Goal: Information Seeking & Learning: Compare options

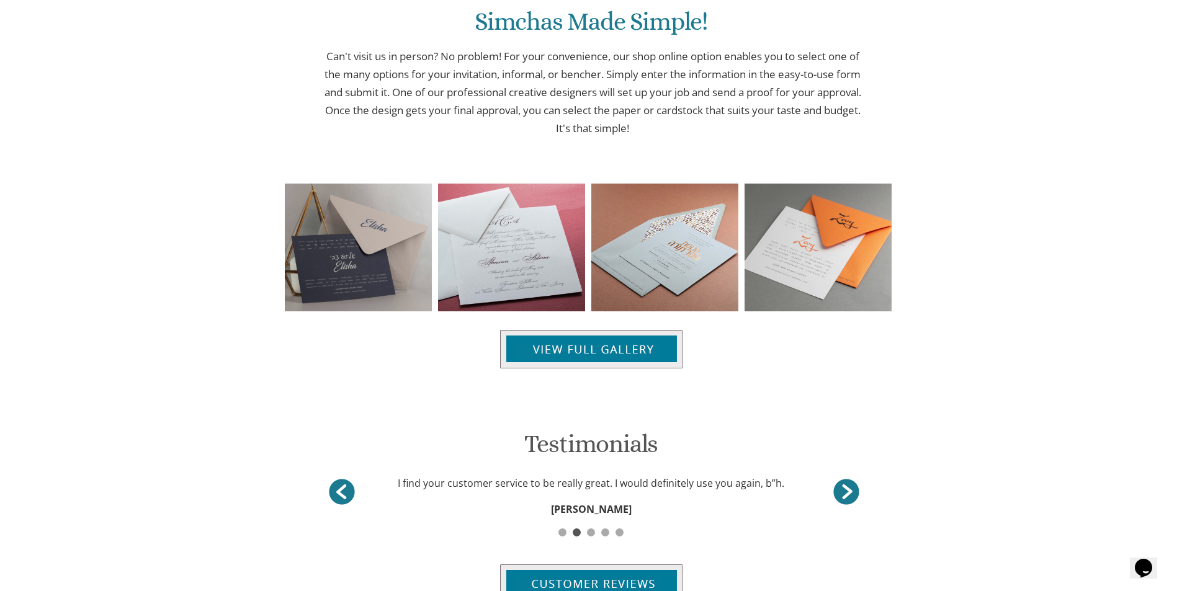
scroll to position [1406, 0]
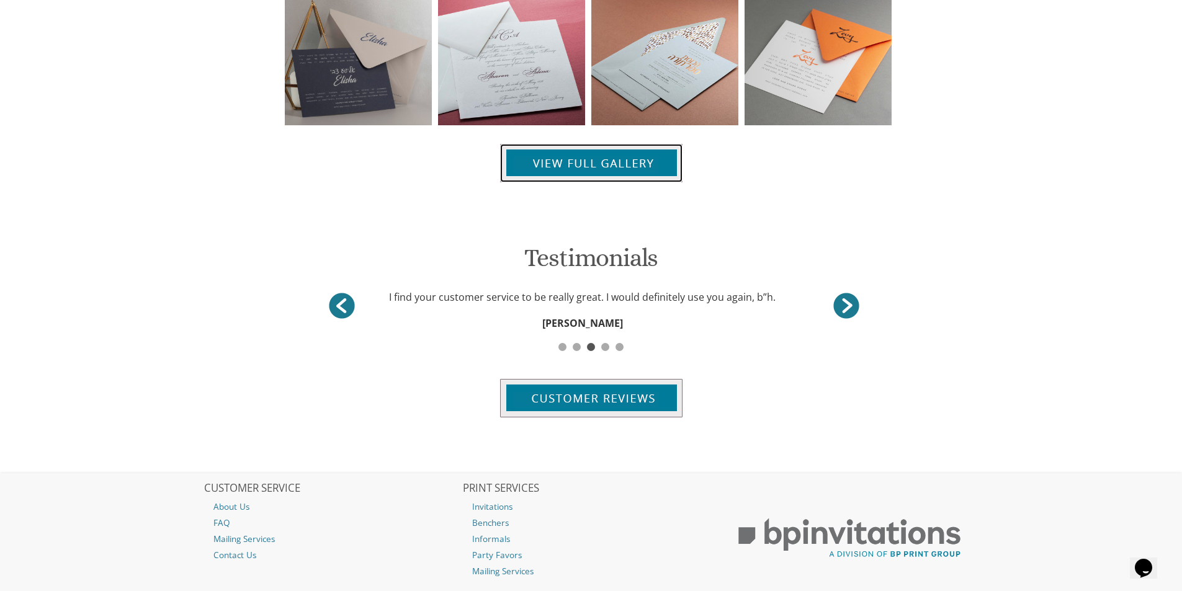
click at [580, 164] on img at bounding box center [591, 163] width 182 height 38
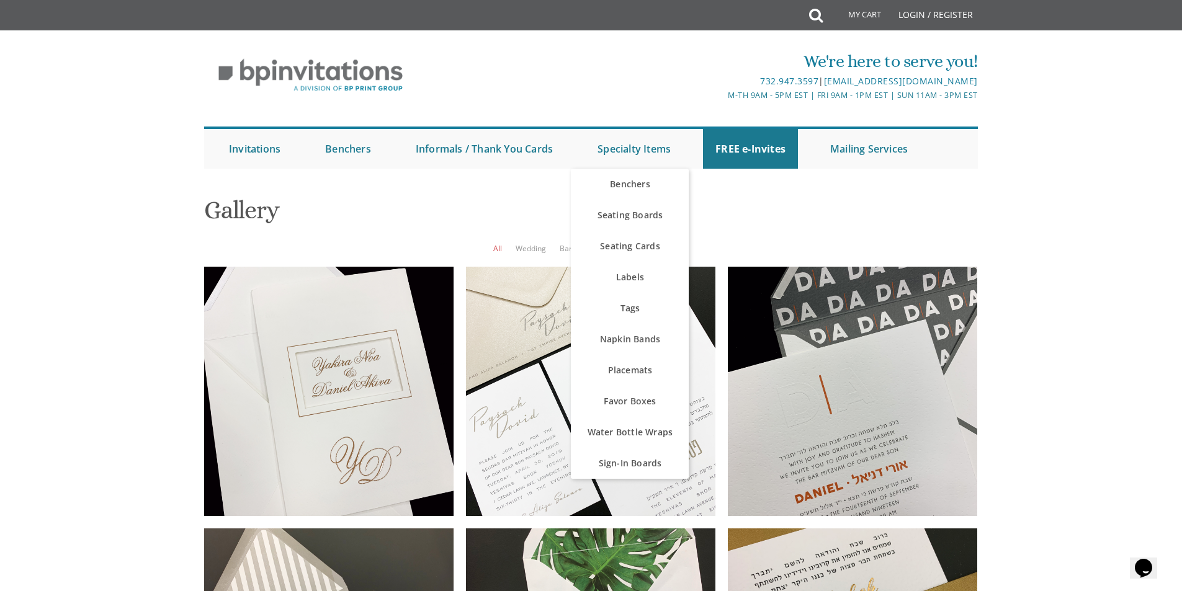
scroll to position [145, 0]
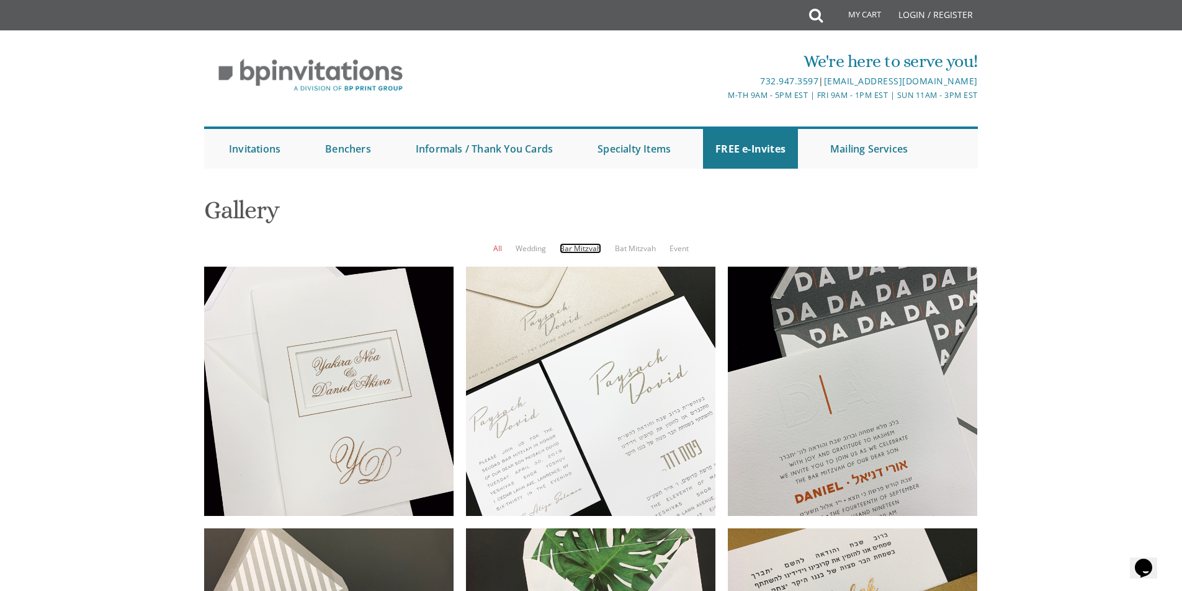
click at [575, 243] on link "Bar Mitzvah" at bounding box center [581, 248] width 42 height 11
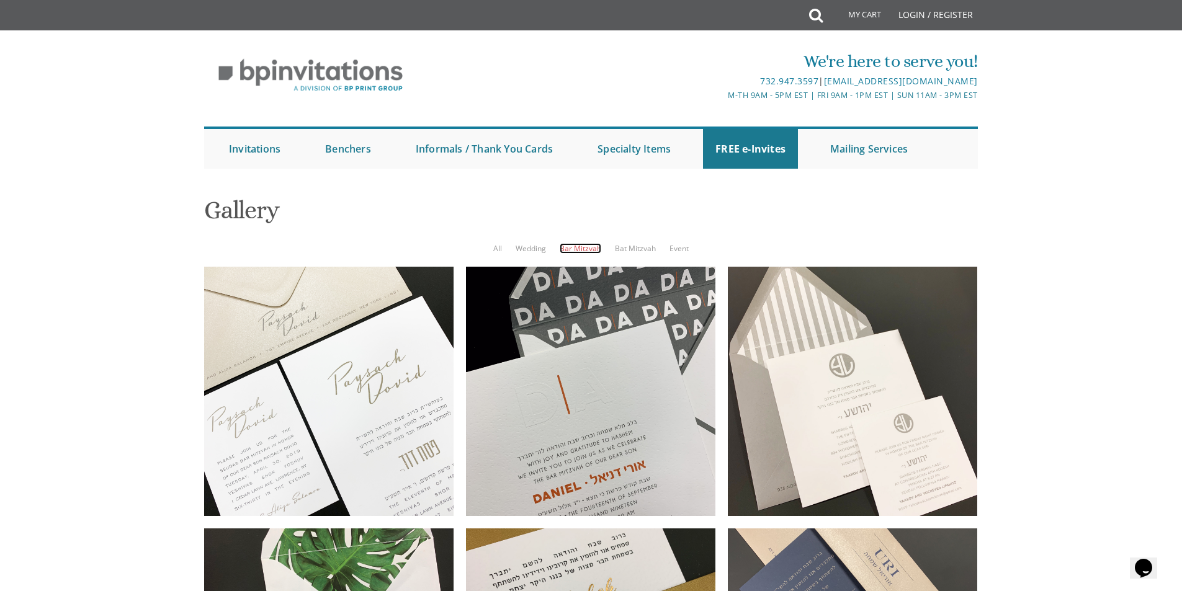
scroll to position [993, 0]
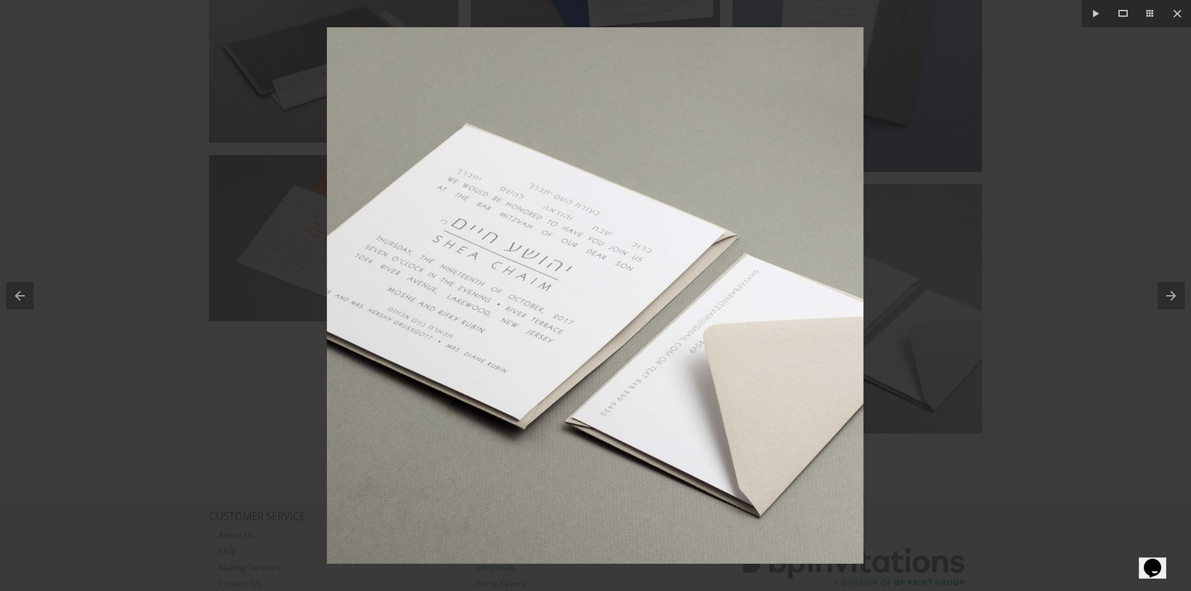
click at [1140, 317] on div at bounding box center [595, 295] width 1191 height 591
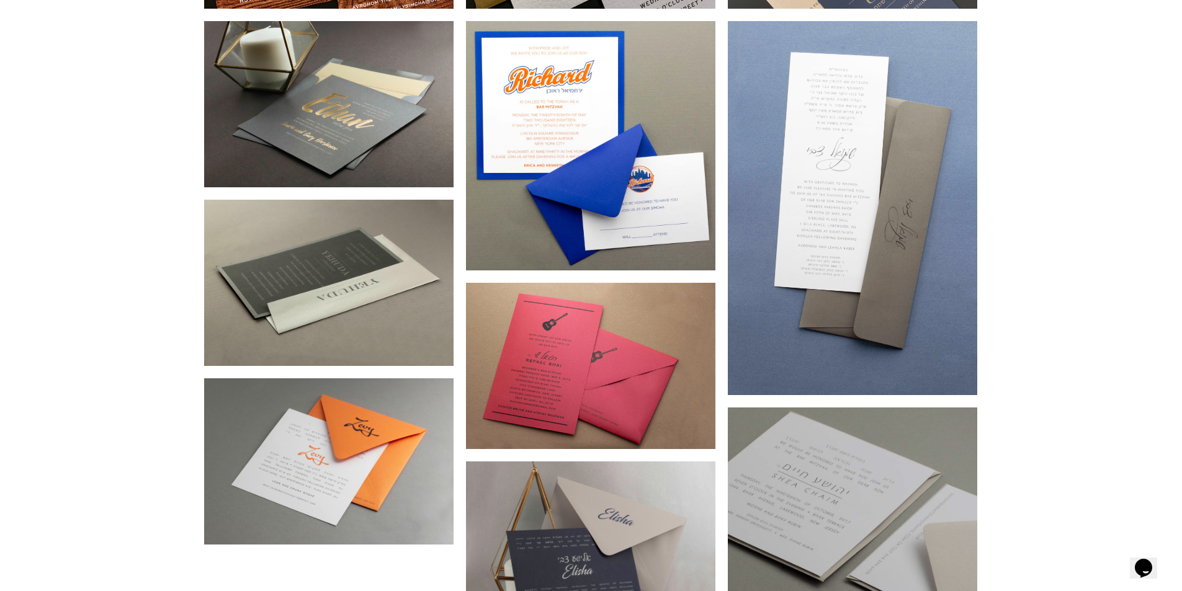
scroll to position [765, 0]
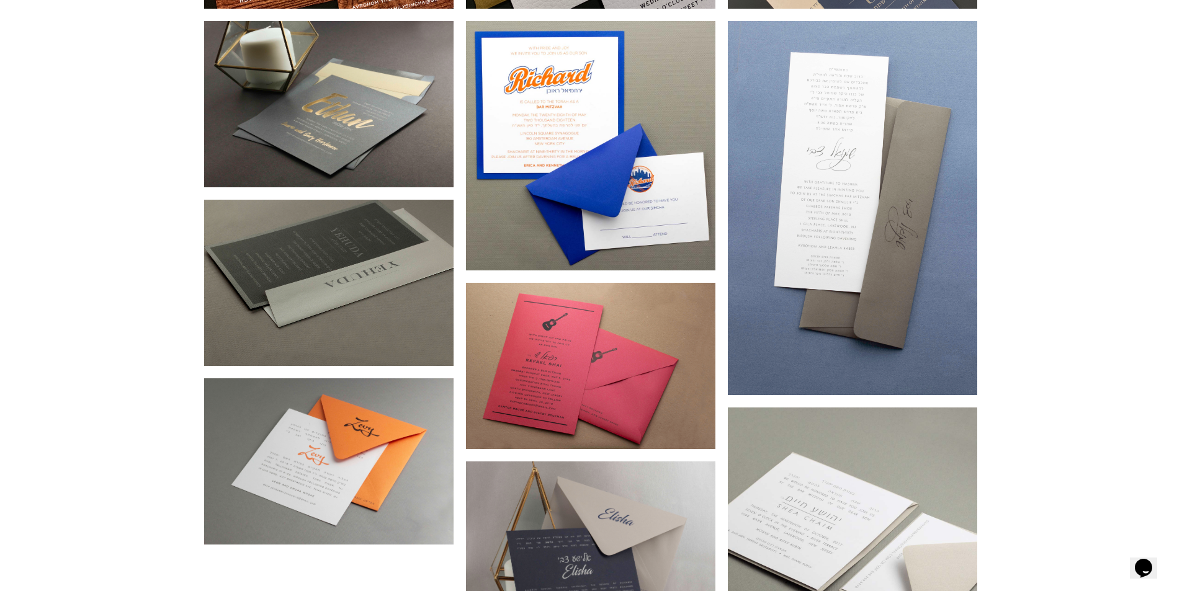
click at [380, 247] on div at bounding box center [328, 283] width 249 height 166
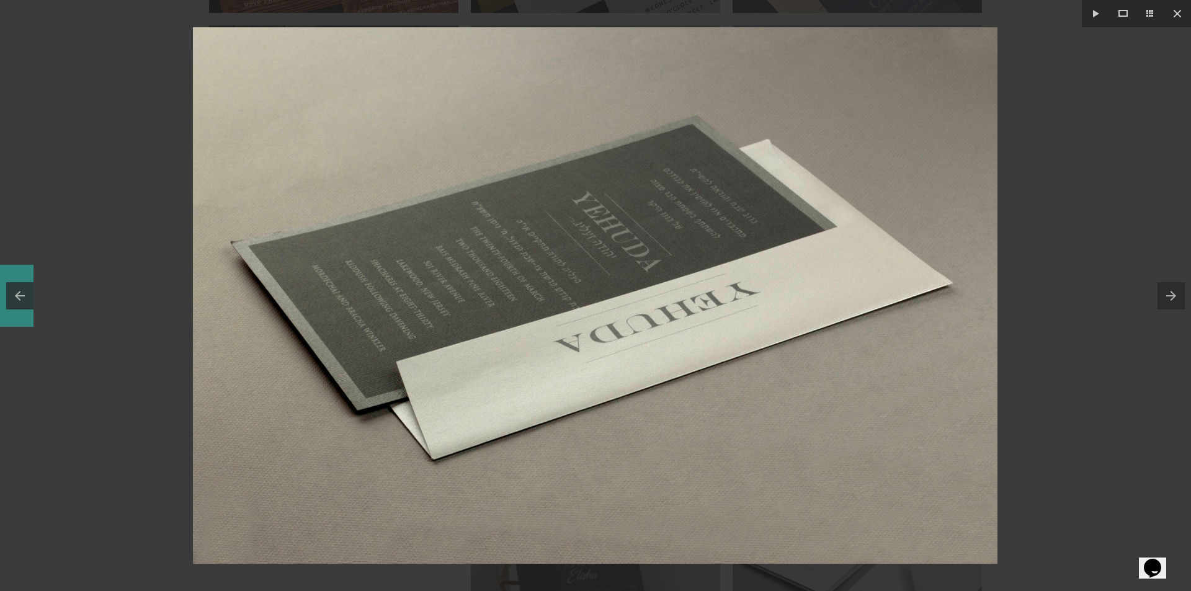
click at [32, 294] on button at bounding box center [17, 296] width 34 height 62
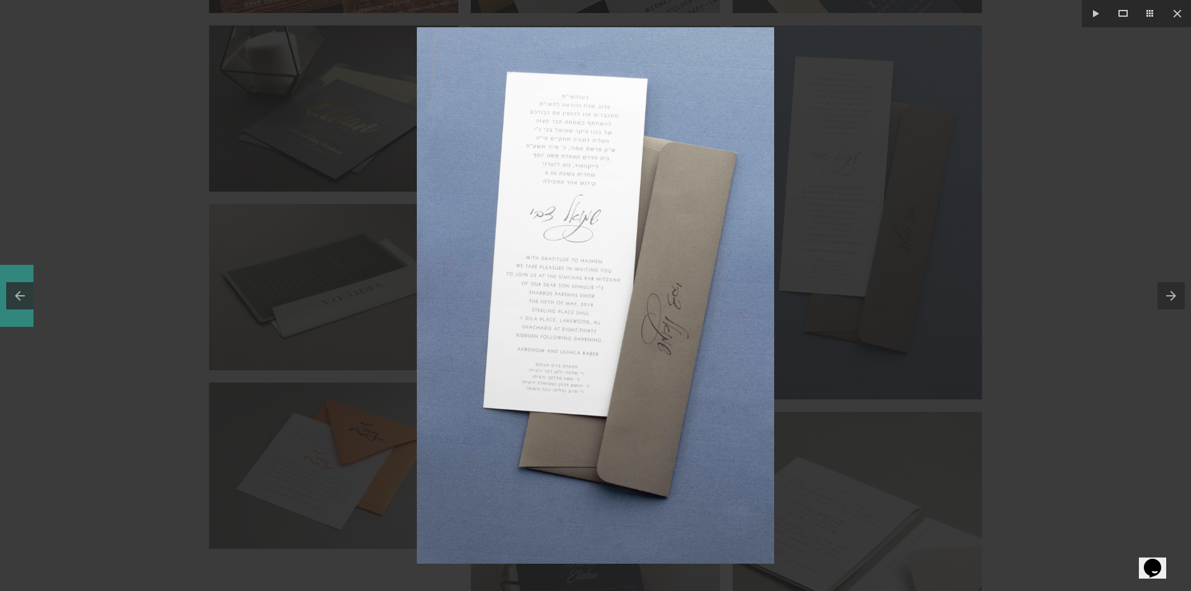
click at [20, 297] on button at bounding box center [17, 296] width 34 height 62
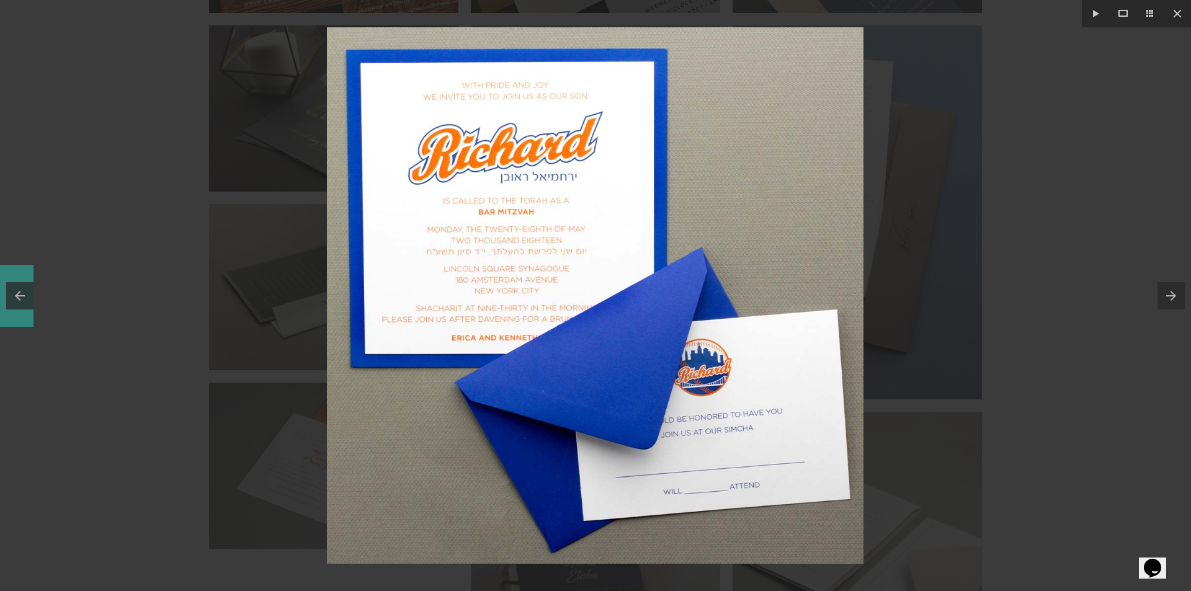
click at [29, 300] on button at bounding box center [17, 296] width 34 height 62
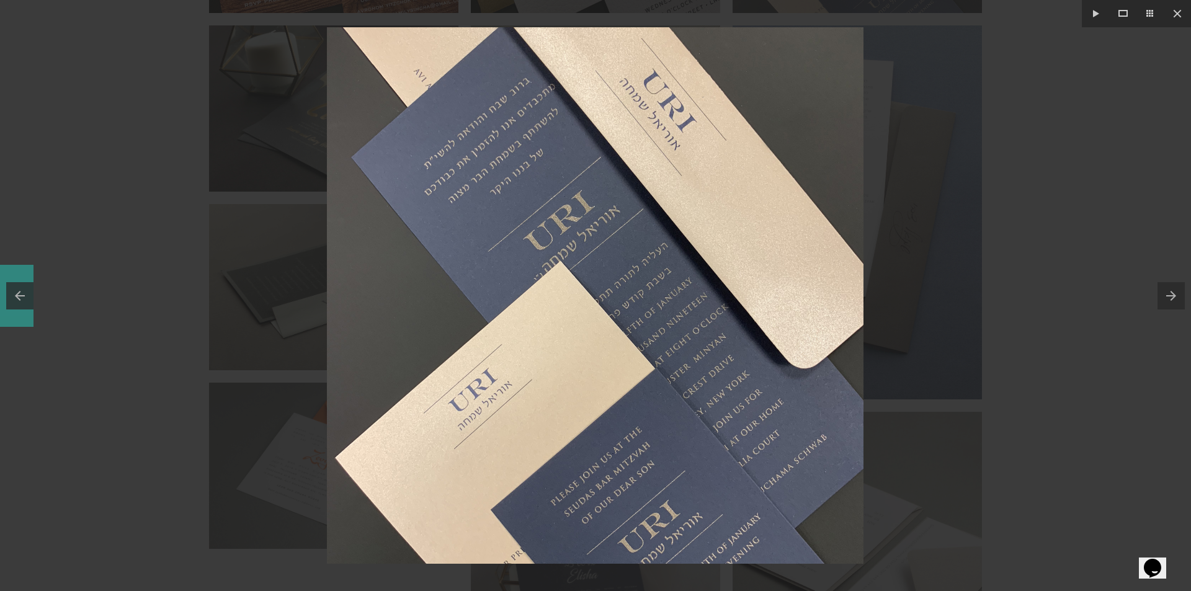
click at [28, 300] on button at bounding box center [17, 296] width 34 height 62
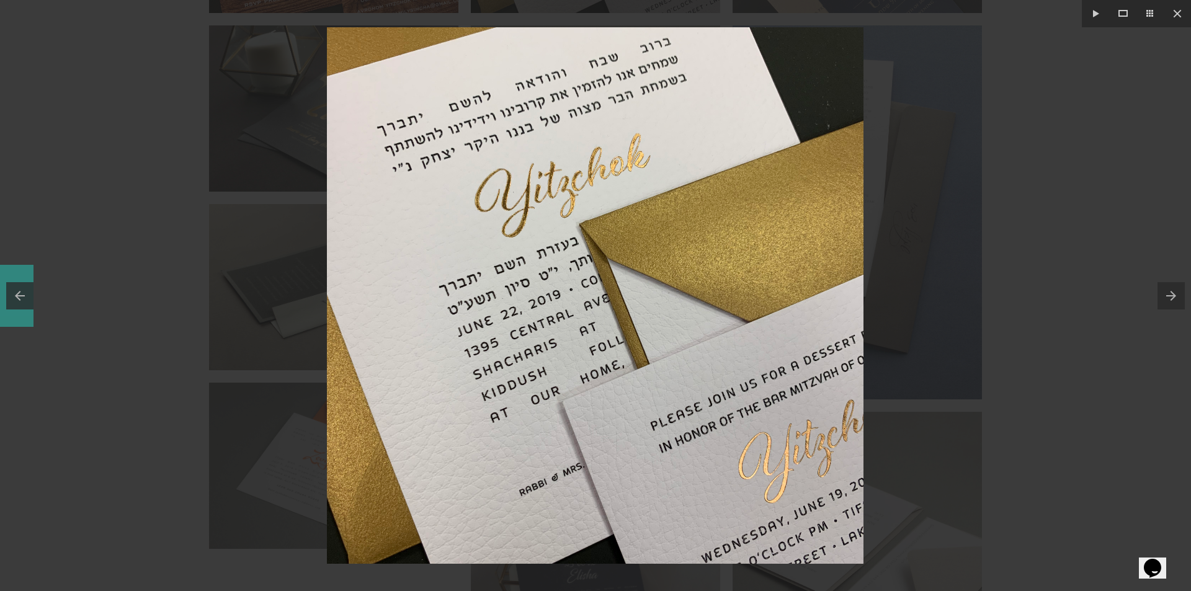
click at [28, 302] on button at bounding box center [17, 296] width 34 height 62
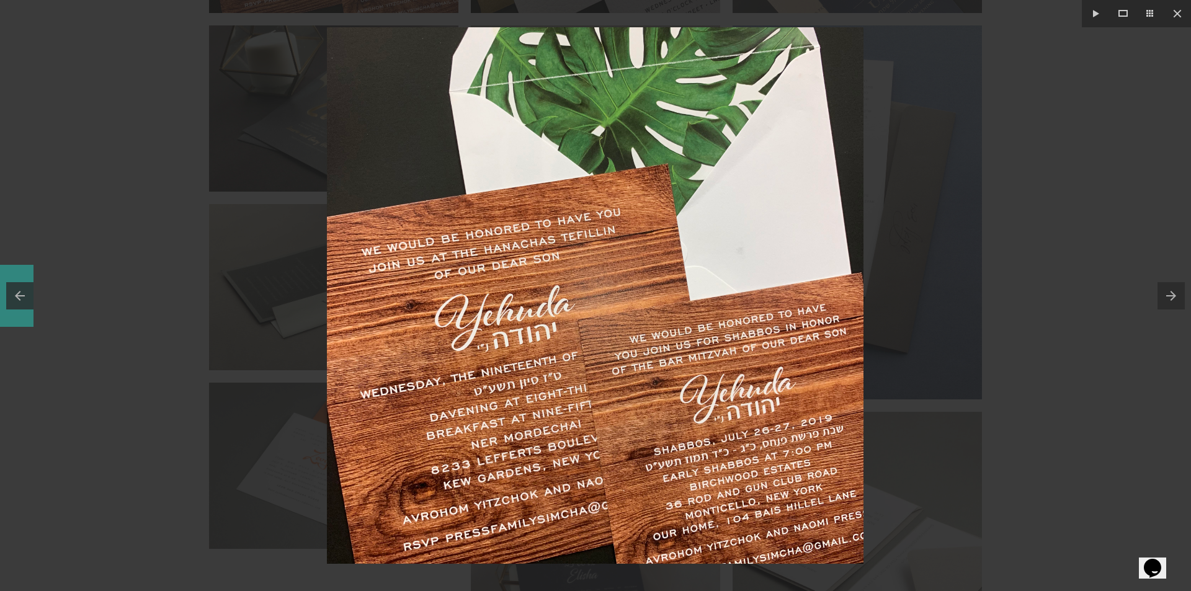
click at [28, 302] on button at bounding box center [17, 296] width 34 height 62
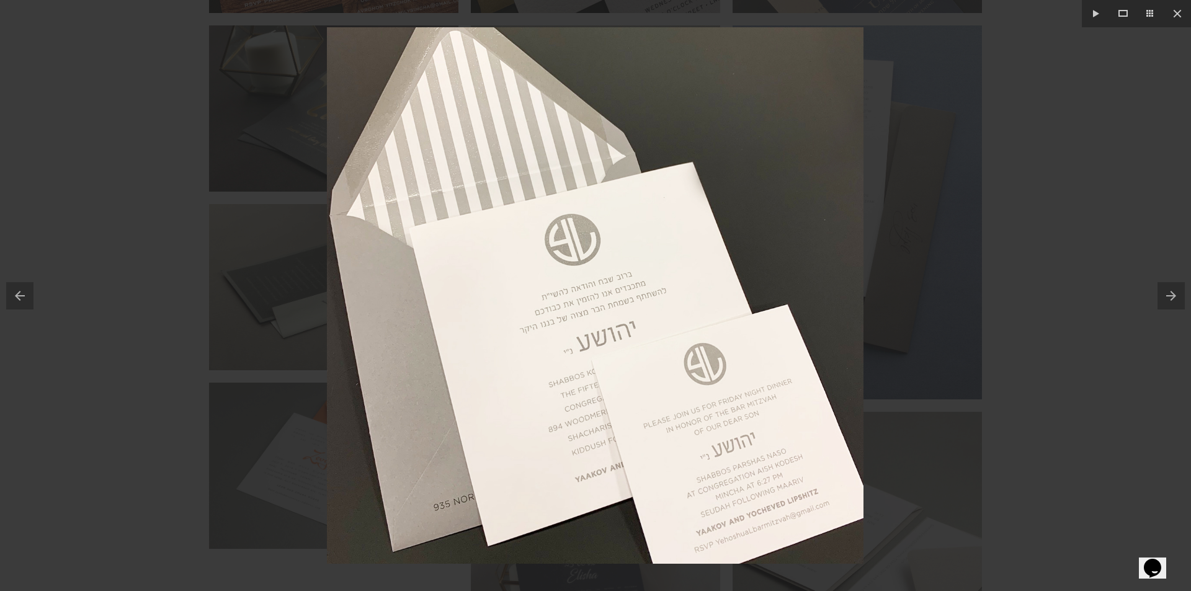
click at [28, 302] on button at bounding box center [17, 296] width 34 height 62
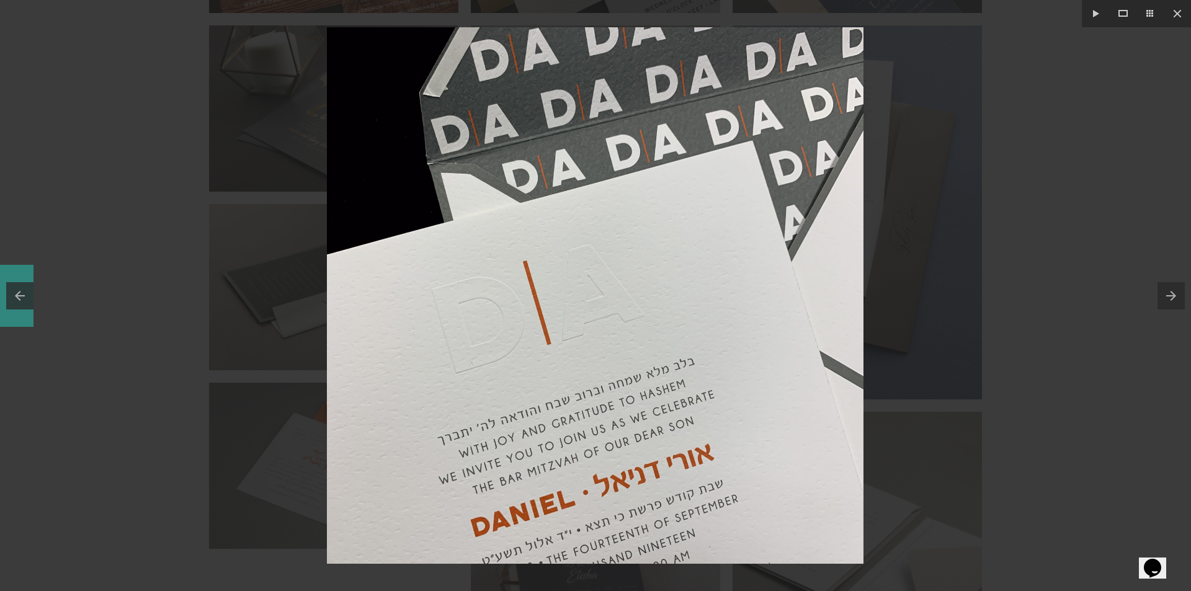
click at [28, 302] on button at bounding box center [17, 296] width 34 height 62
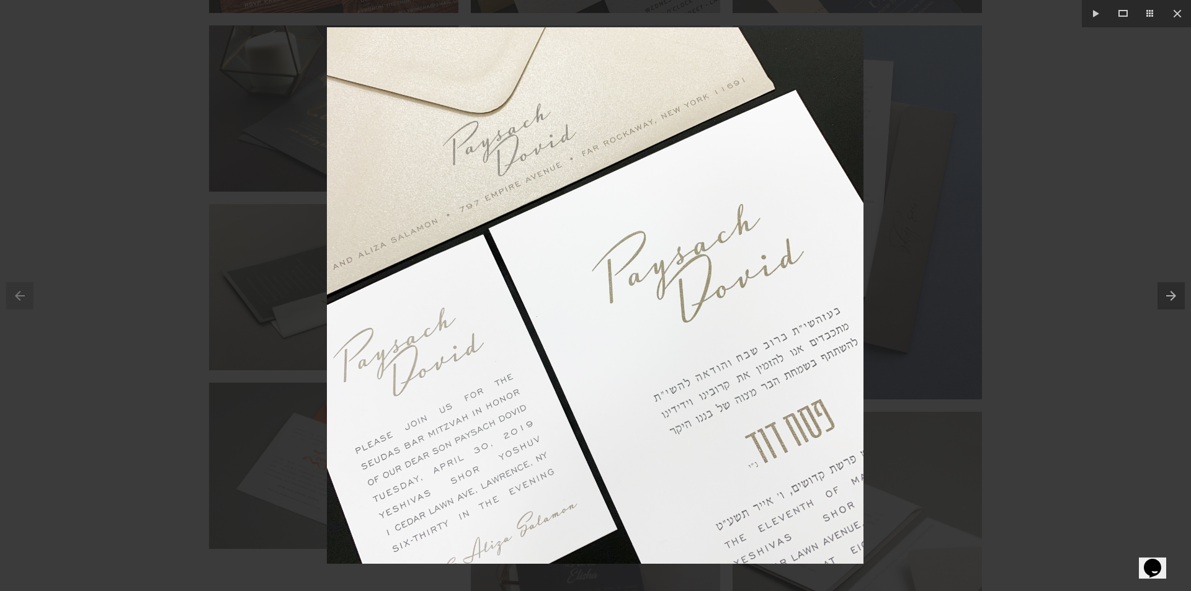
click at [1055, 224] on div at bounding box center [595, 295] width 1191 height 591
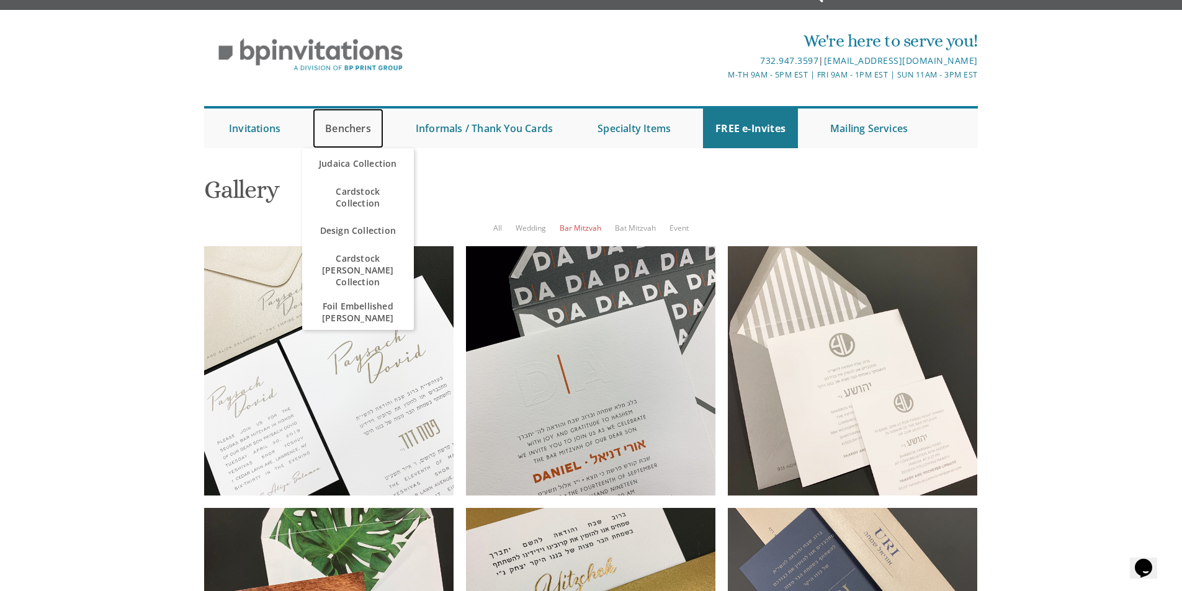
click at [342, 148] on link "Benchers" at bounding box center [348, 129] width 71 height 40
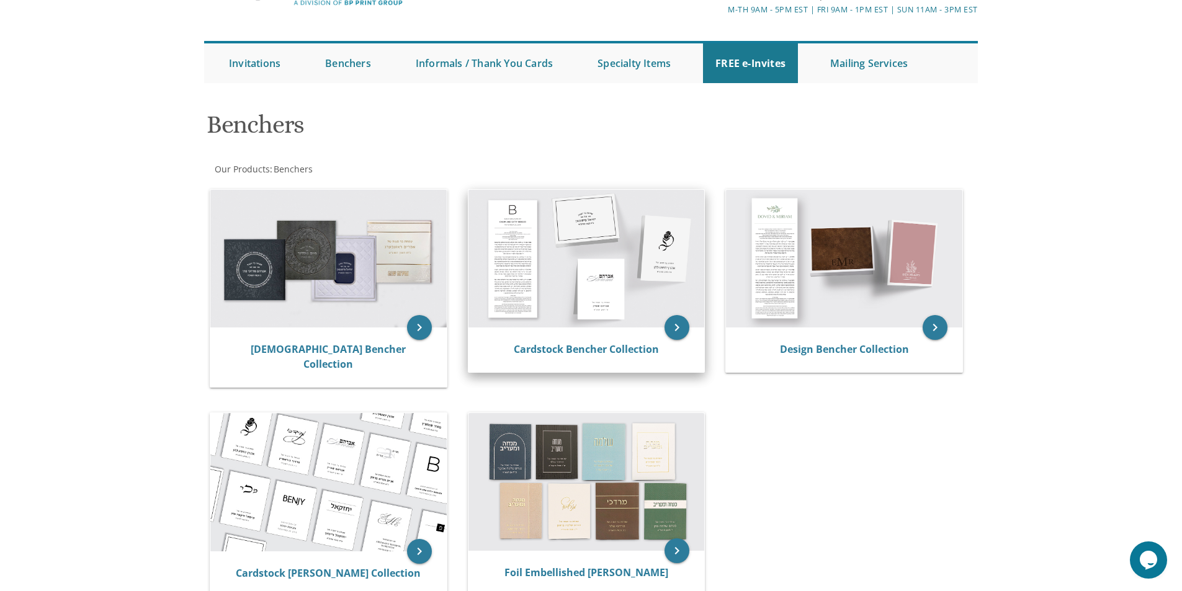
scroll to position [83, 0]
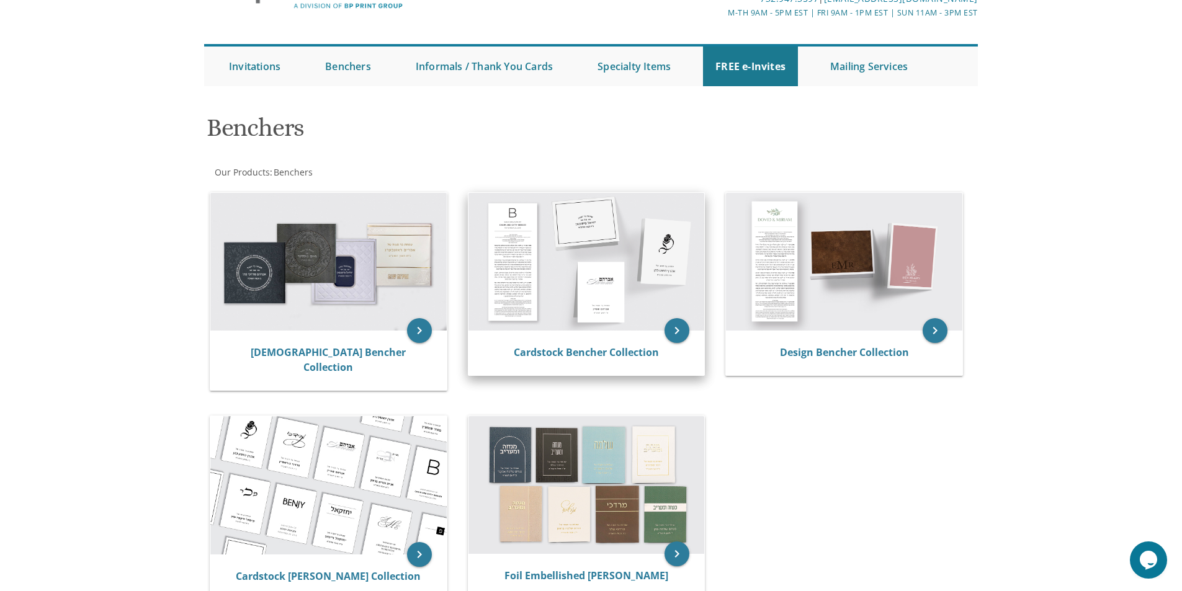
click at [619, 277] on img at bounding box center [586, 262] width 236 height 138
click at [688, 326] on icon "keyboard_arrow_right" at bounding box center [676, 330] width 25 height 25
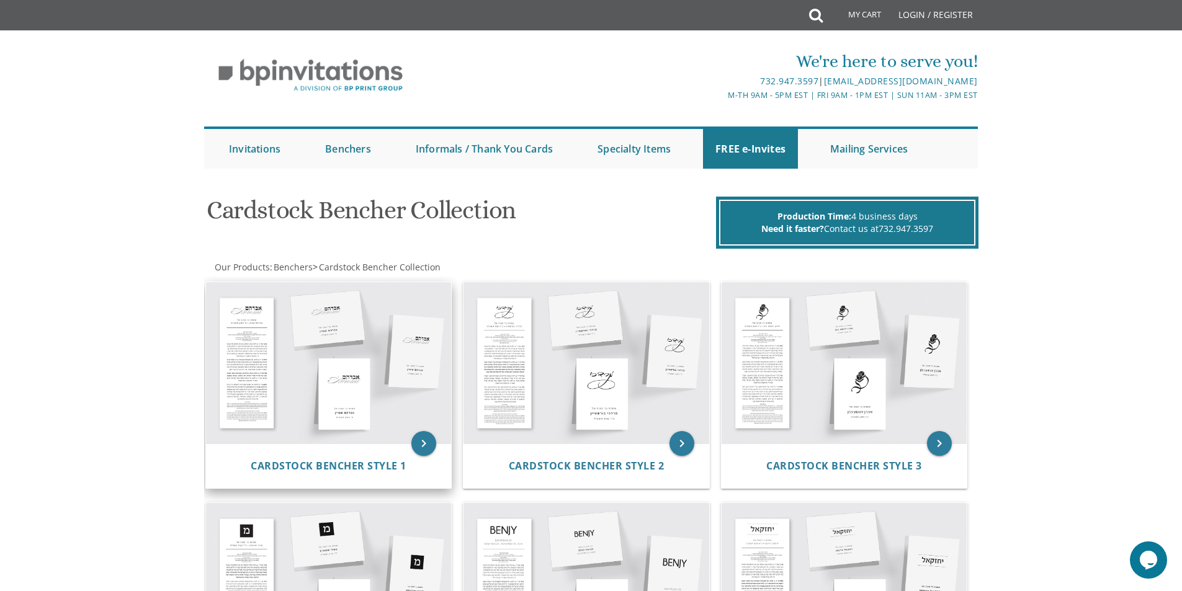
click at [342, 377] on img at bounding box center [329, 362] width 246 height 161
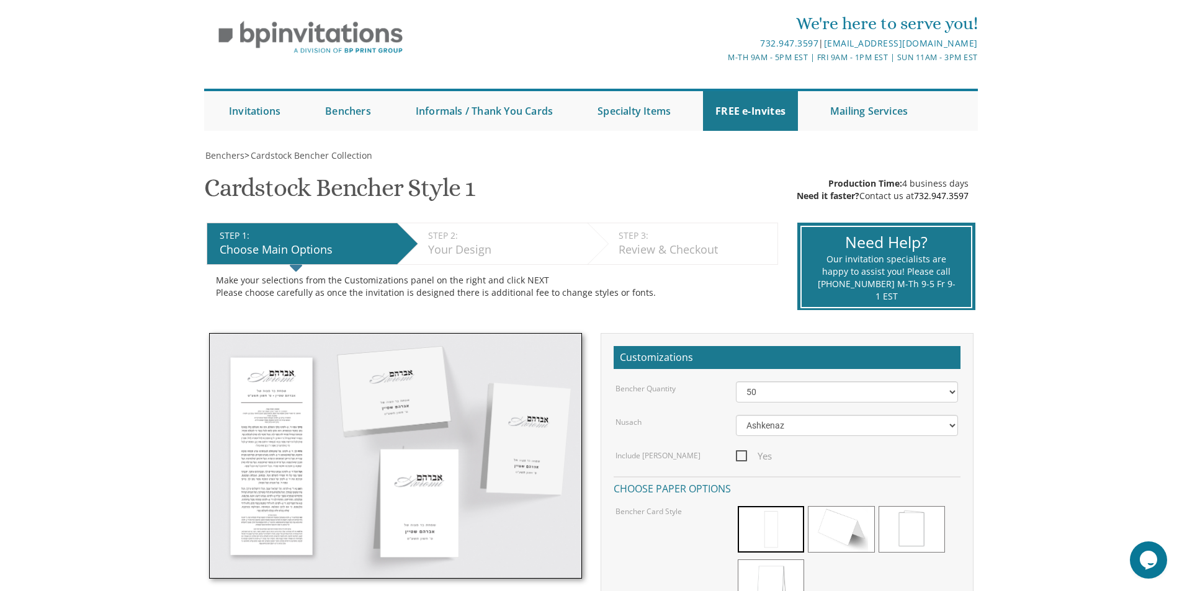
scroll to position [104, 0]
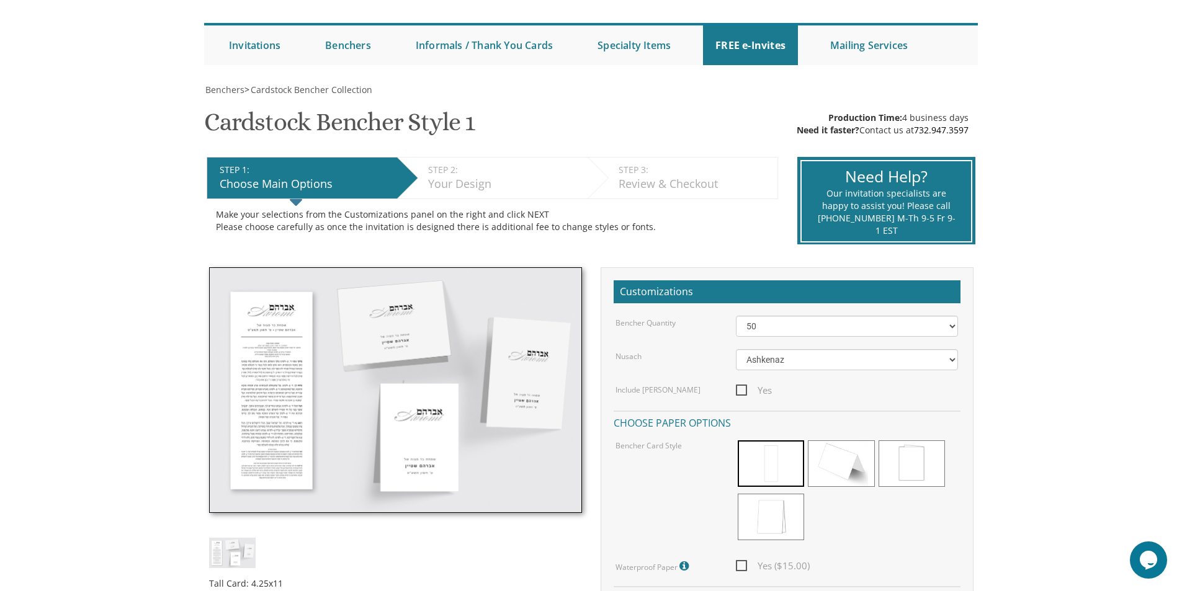
drag, startPoint x: 297, startPoint y: 458, endPoint x: 305, endPoint y: 522, distance: 64.4
drag, startPoint x: 305, startPoint y: 522, endPoint x: 126, endPoint y: 285, distance: 296.8
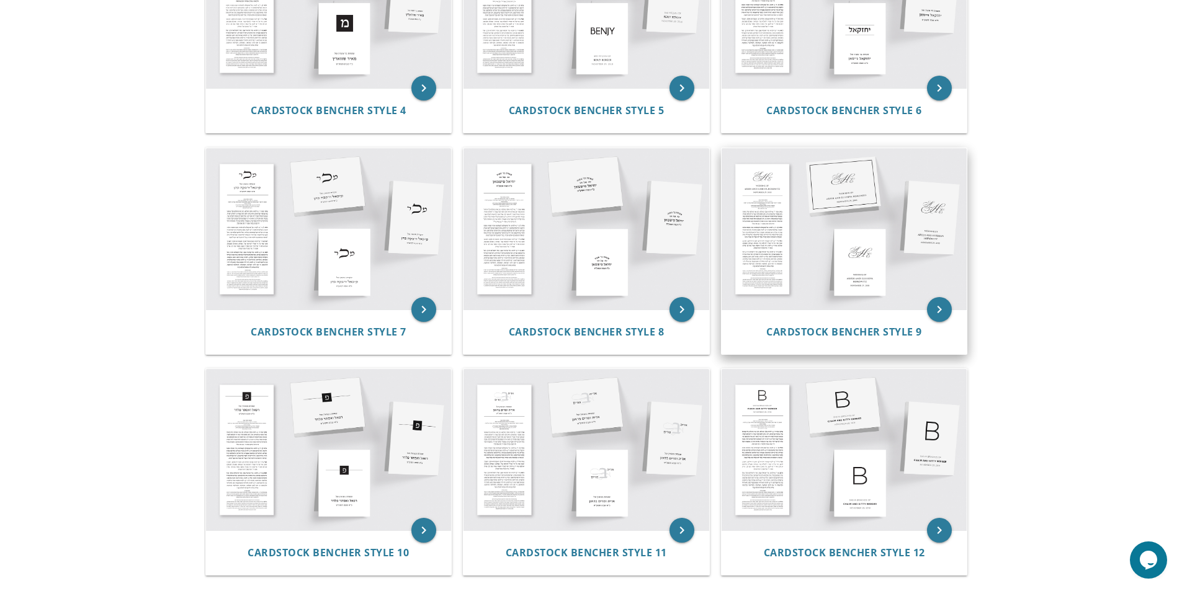
scroll to position [579, 0]
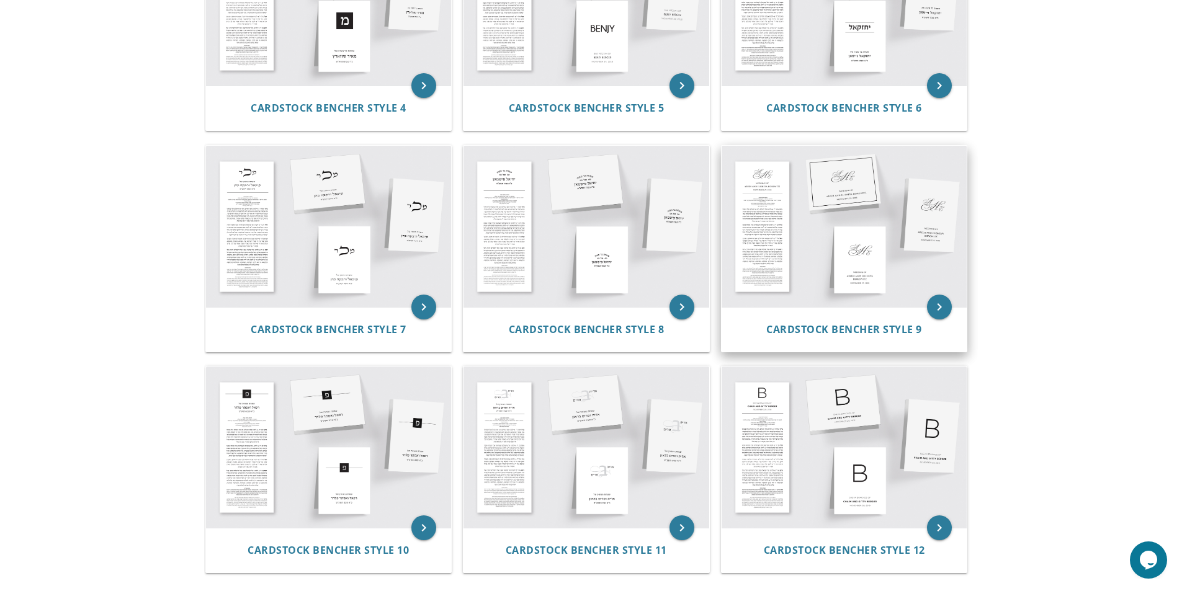
click at [783, 181] on img at bounding box center [845, 226] width 246 height 161
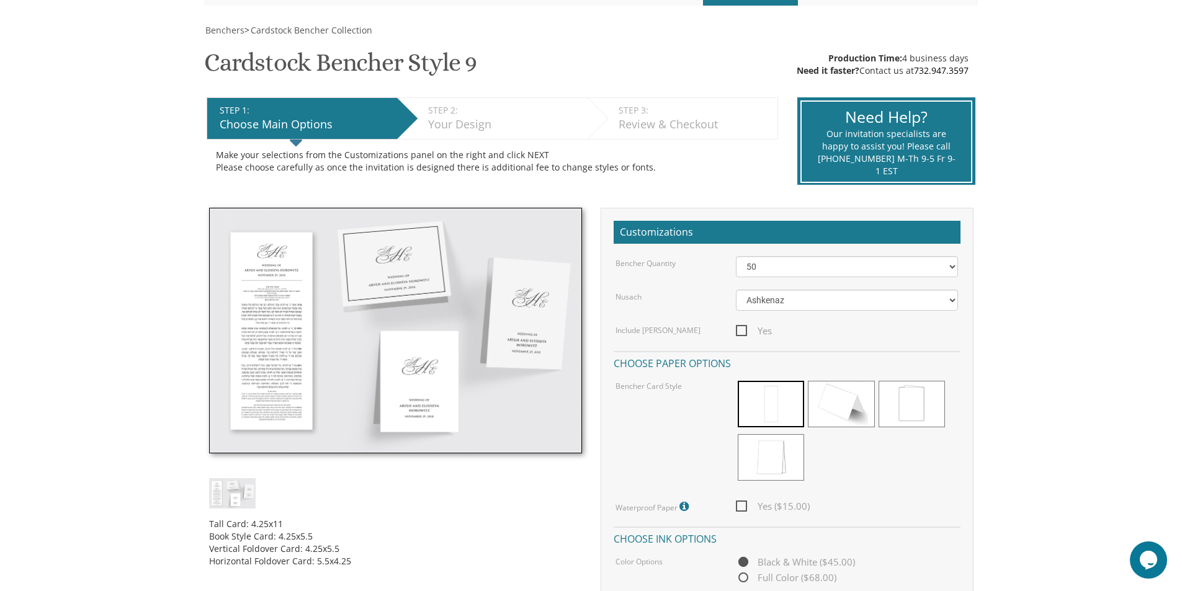
scroll to position [166, 0]
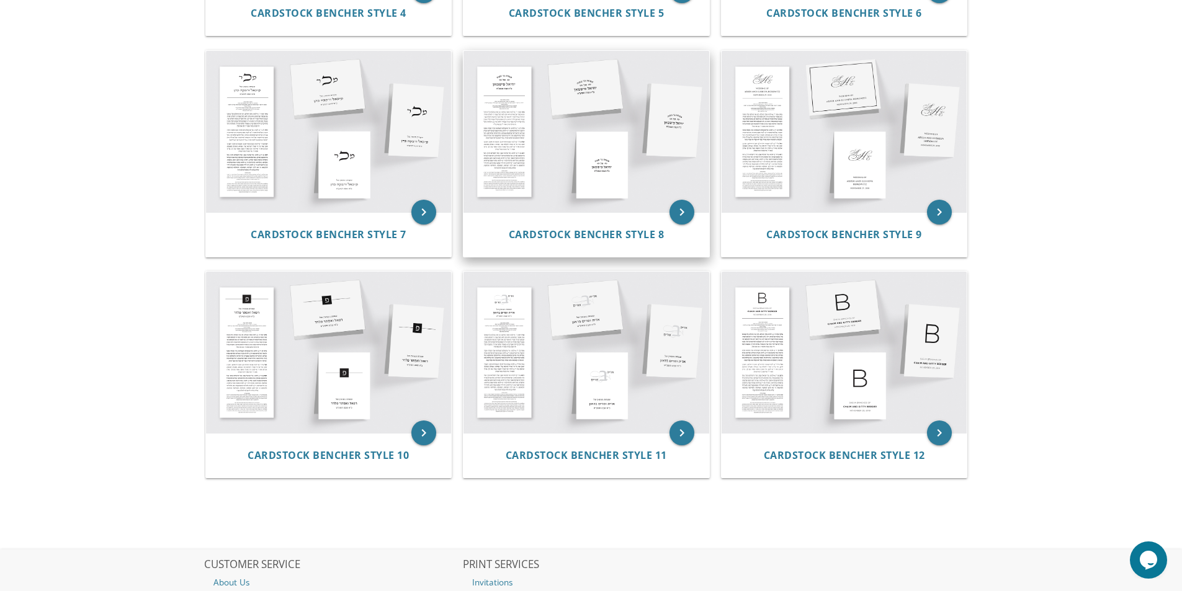
scroll to position [682, 0]
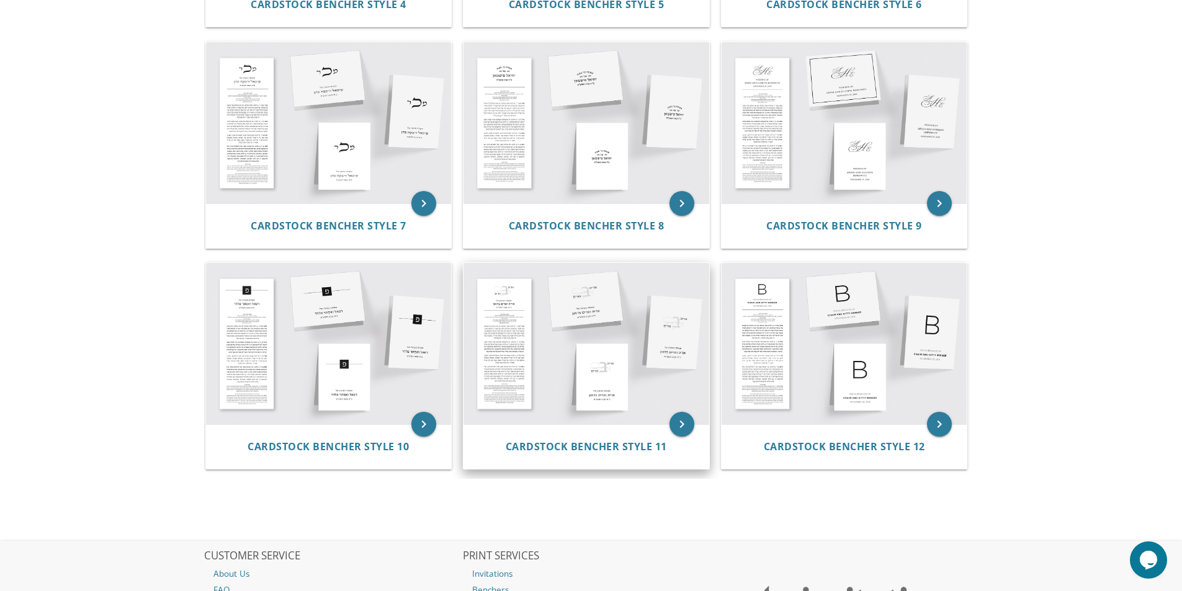
click at [591, 349] on img at bounding box center [586, 343] width 246 height 161
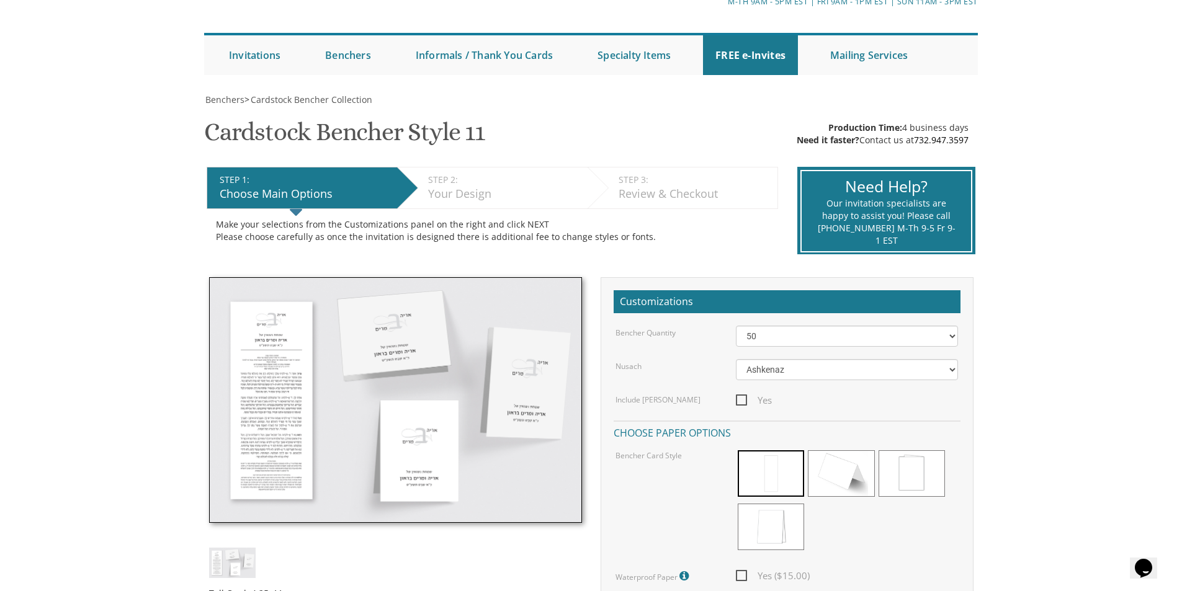
scroll to position [104, 0]
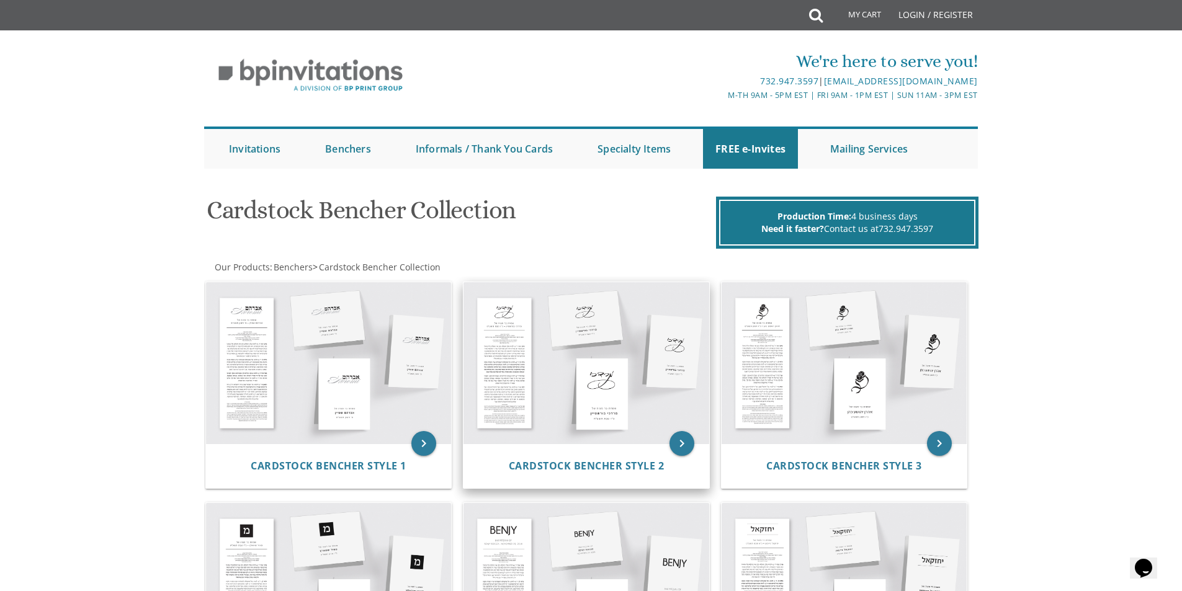
click at [651, 367] on img at bounding box center [586, 362] width 246 height 161
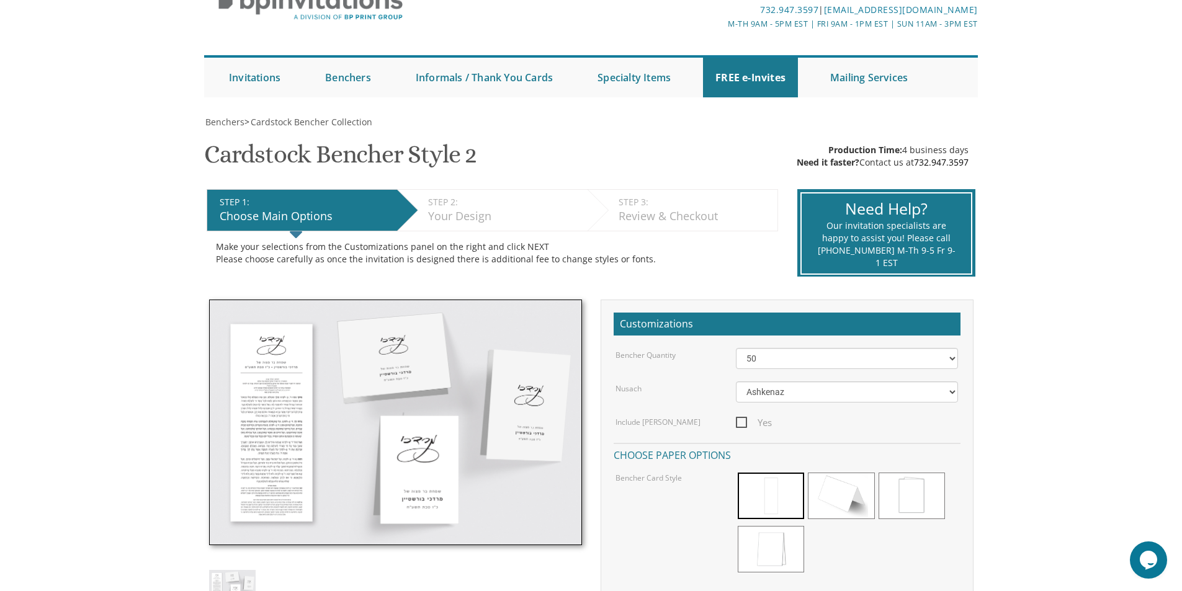
scroll to position [62, 0]
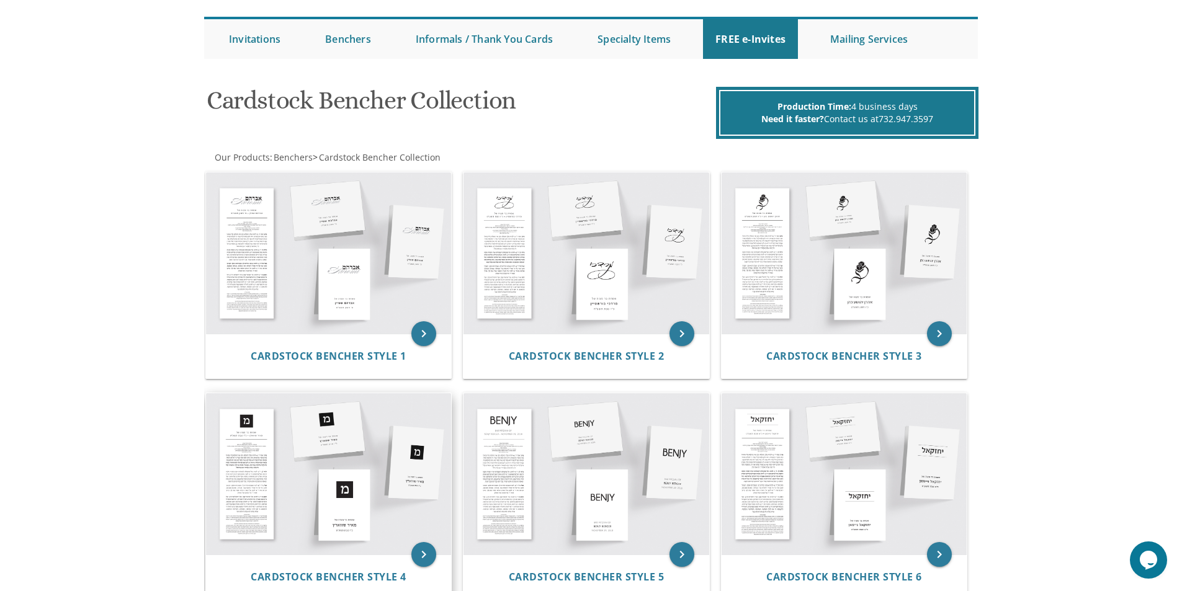
scroll to position [104, 0]
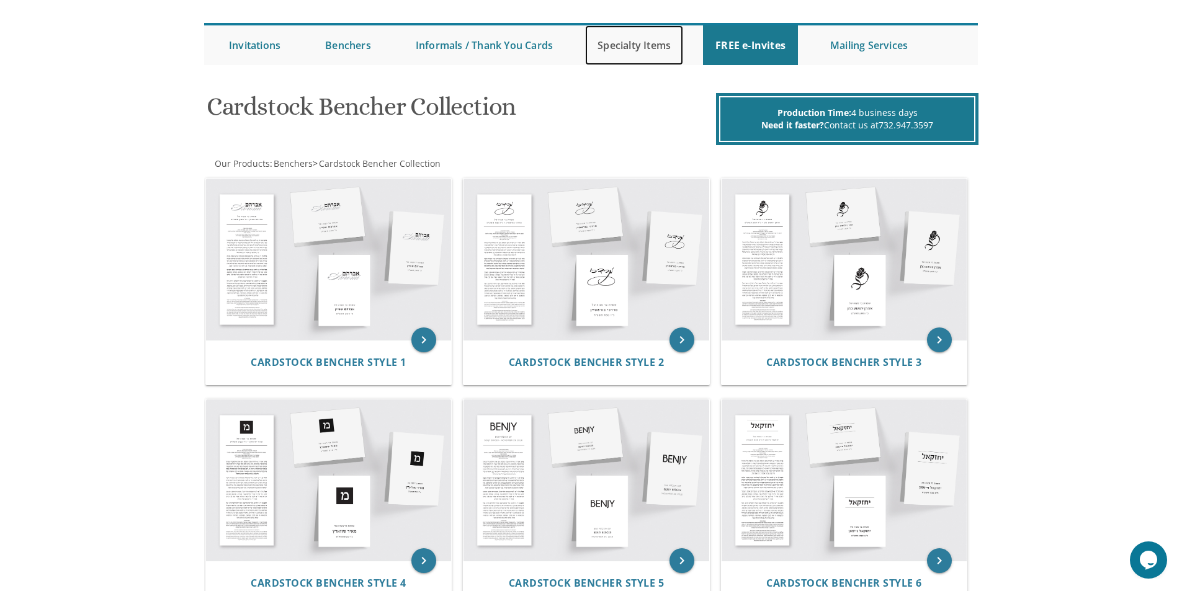
click at [615, 39] on link "Specialty Items" at bounding box center [634, 45] width 98 height 40
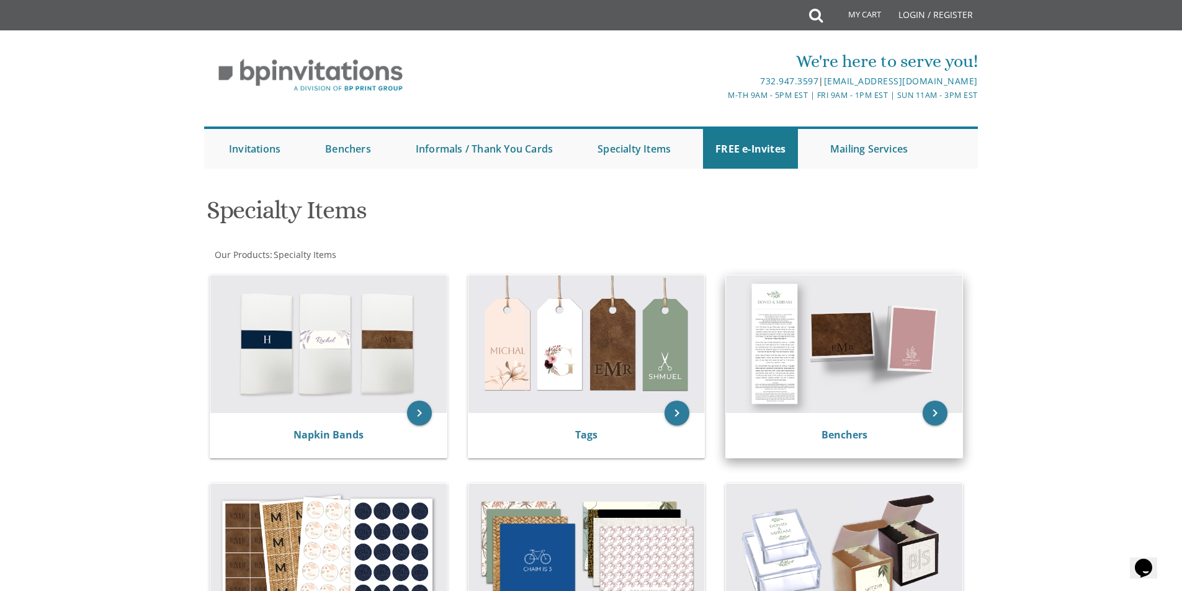
click at [831, 326] on img at bounding box center [844, 344] width 236 height 138
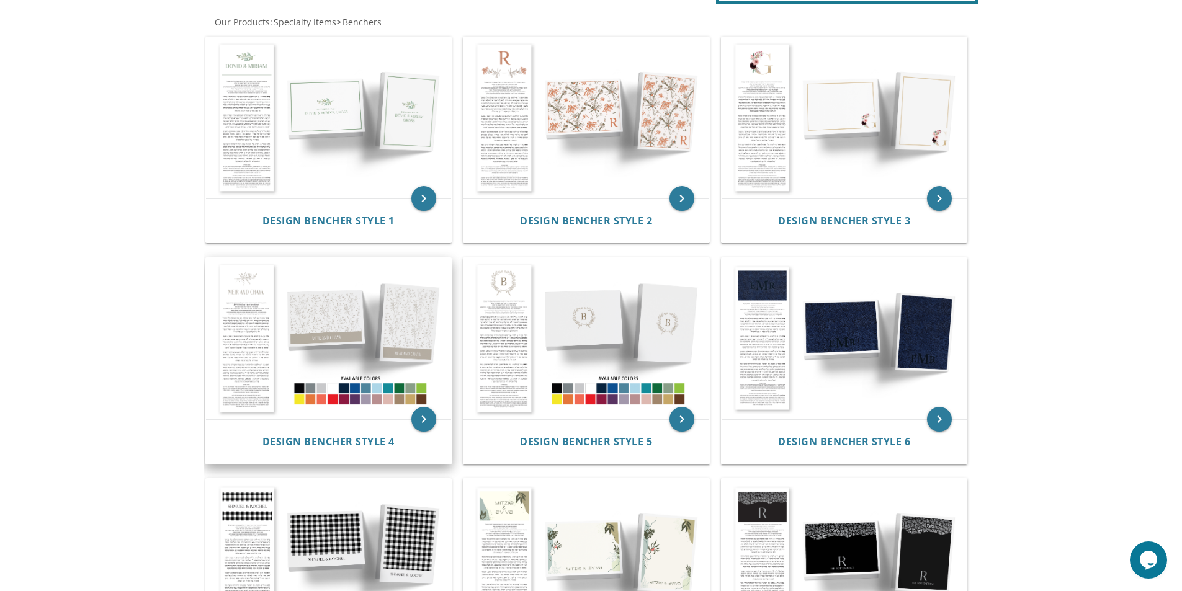
scroll to position [248, 0]
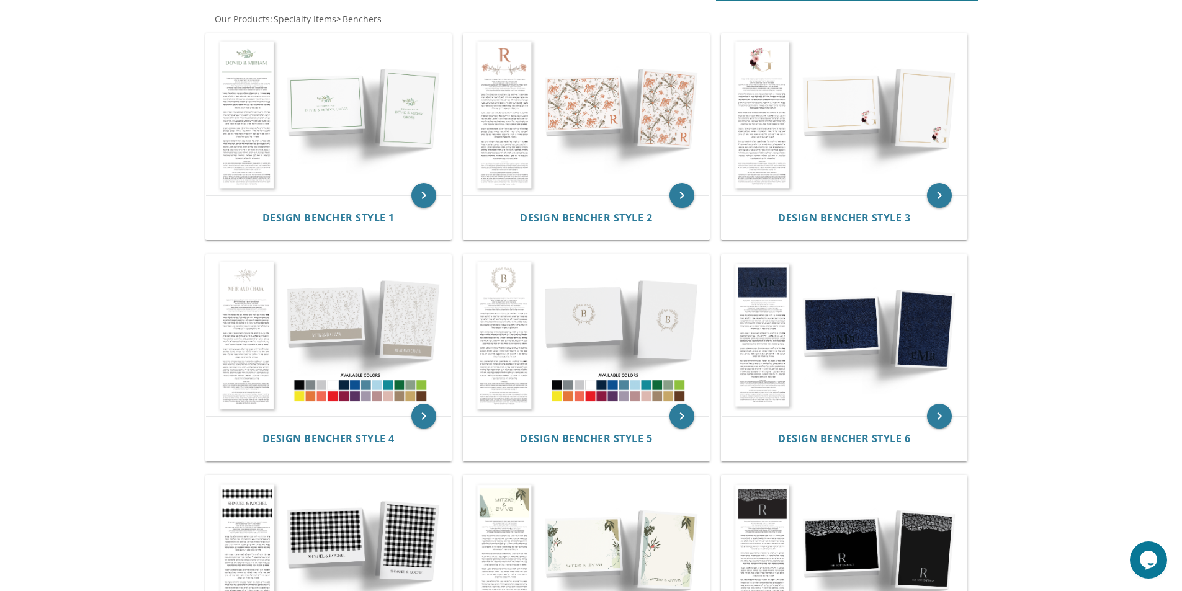
drag, startPoint x: 276, startPoint y: 400, endPoint x: 1078, endPoint y: 289, distance: 809.8
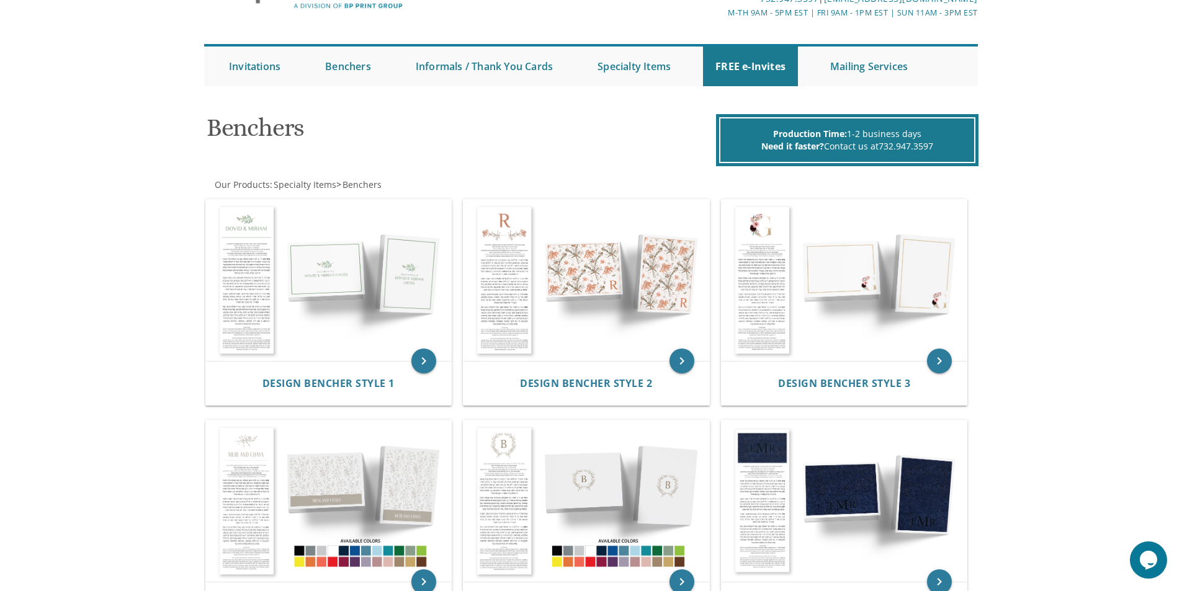
scroll to position [0, 0]
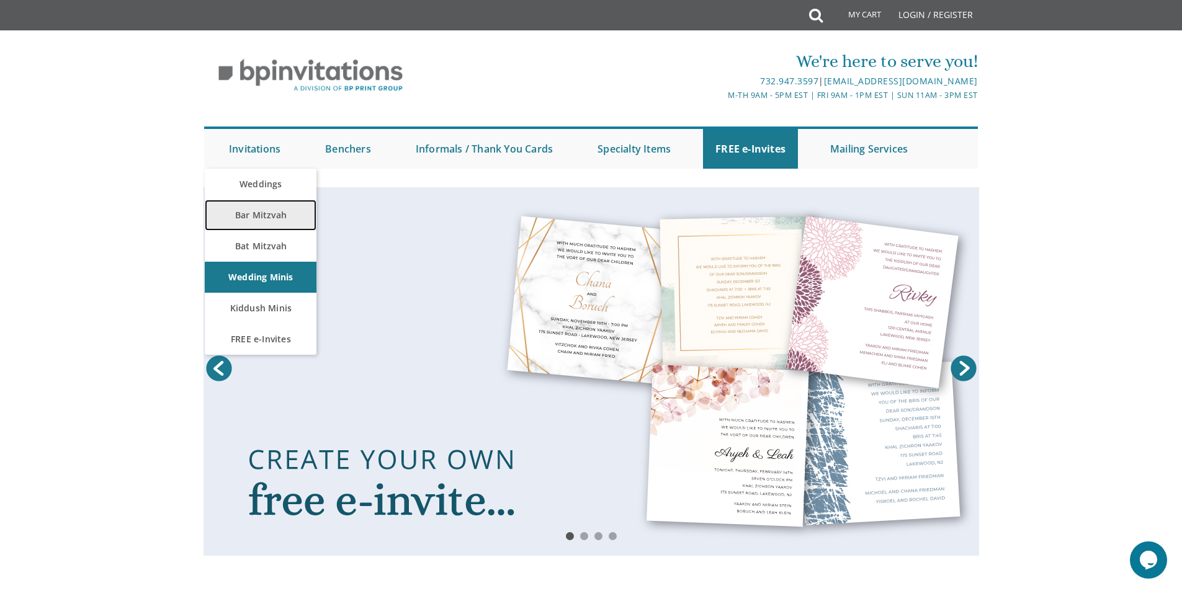
click at [277, 216] on link "Bar Mitzvah" at bounding box center [261, 215] width 112 height 31
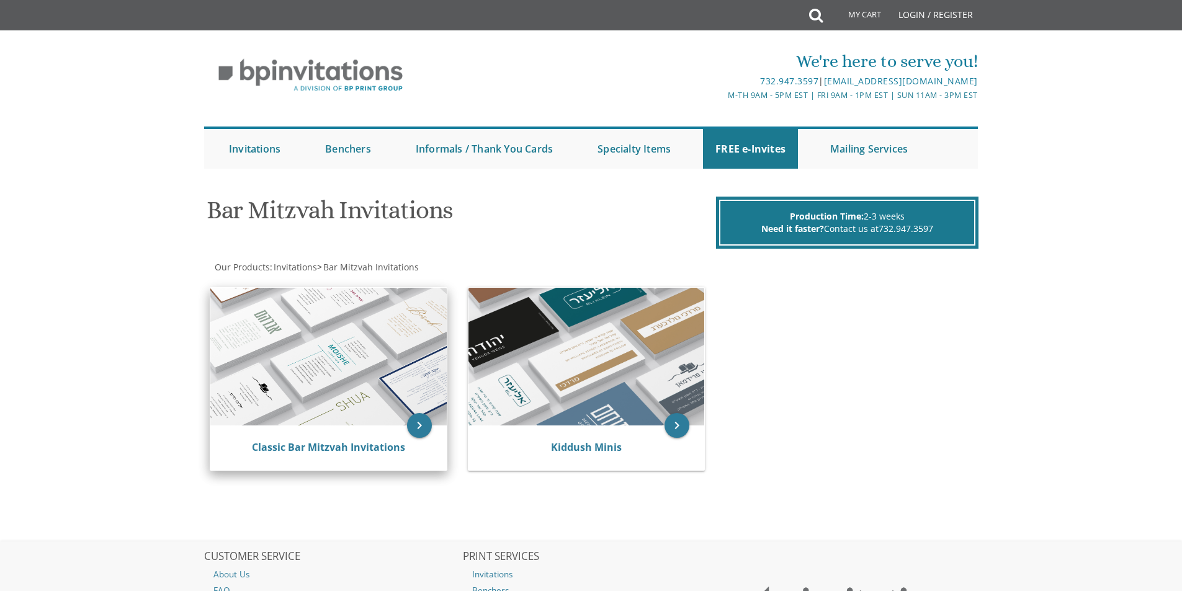
click at [306, 354] on img at bounding box center [328, 357] width 236 height 138
click at [422, 426] on icon "keyboard_arrow_right" at bounding box center [419, 425] width 25 height 25
click at [413, 419] on icon "keyboard_arrow_right" at bounding box center [419, 425] width 25 height 25
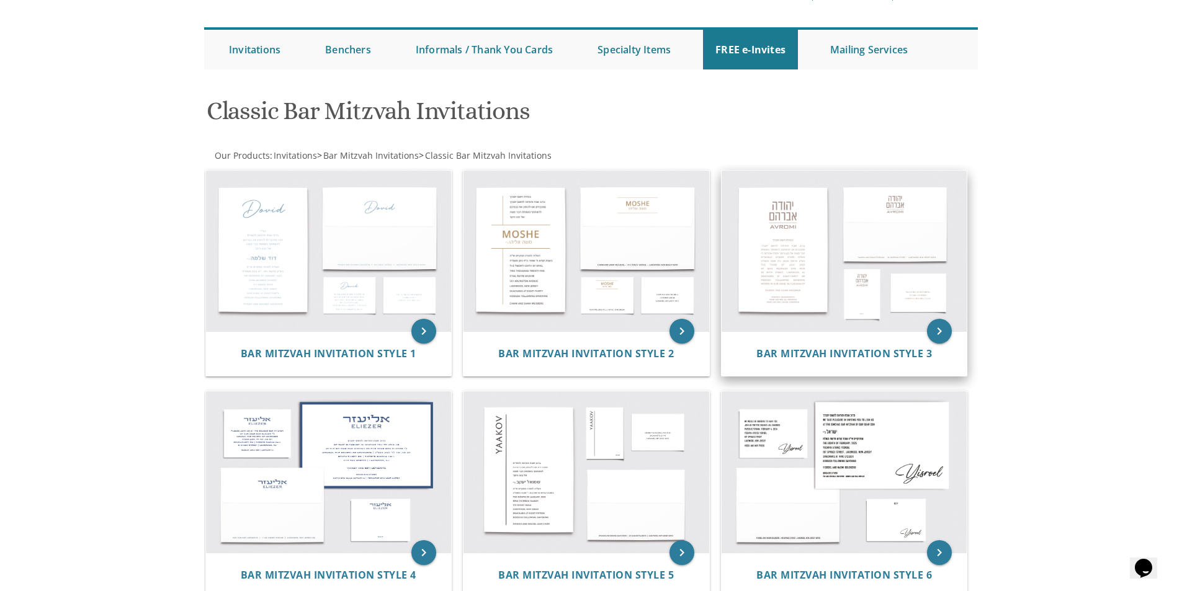
scroll to position [104, 0]
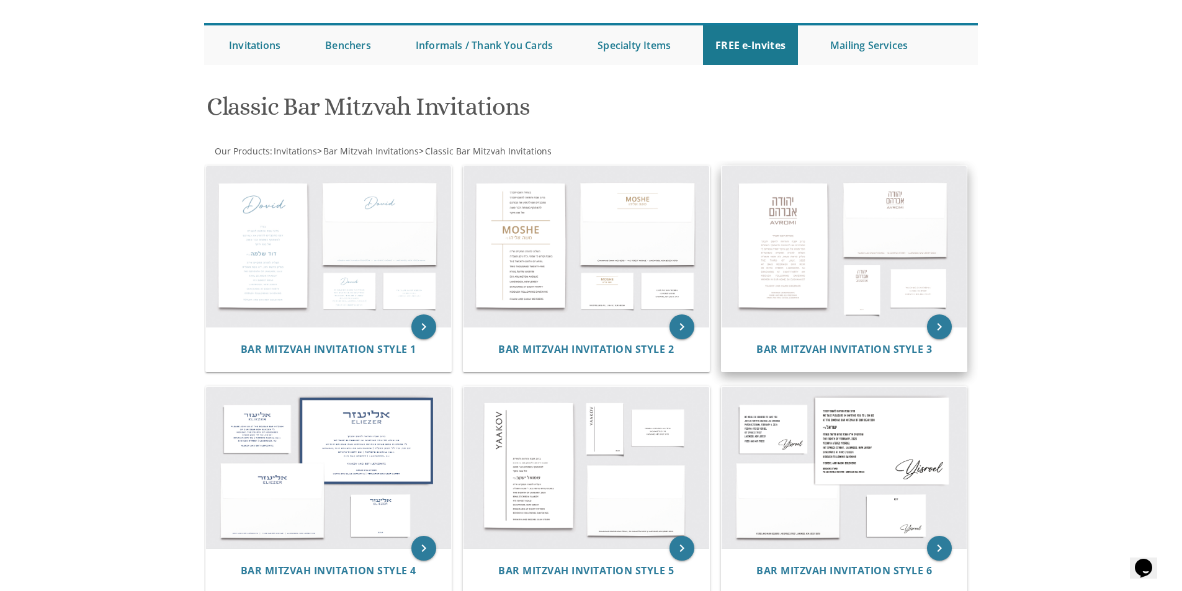
click at [838, 208] on img at bounding box center [845, 246] width 246 height 161
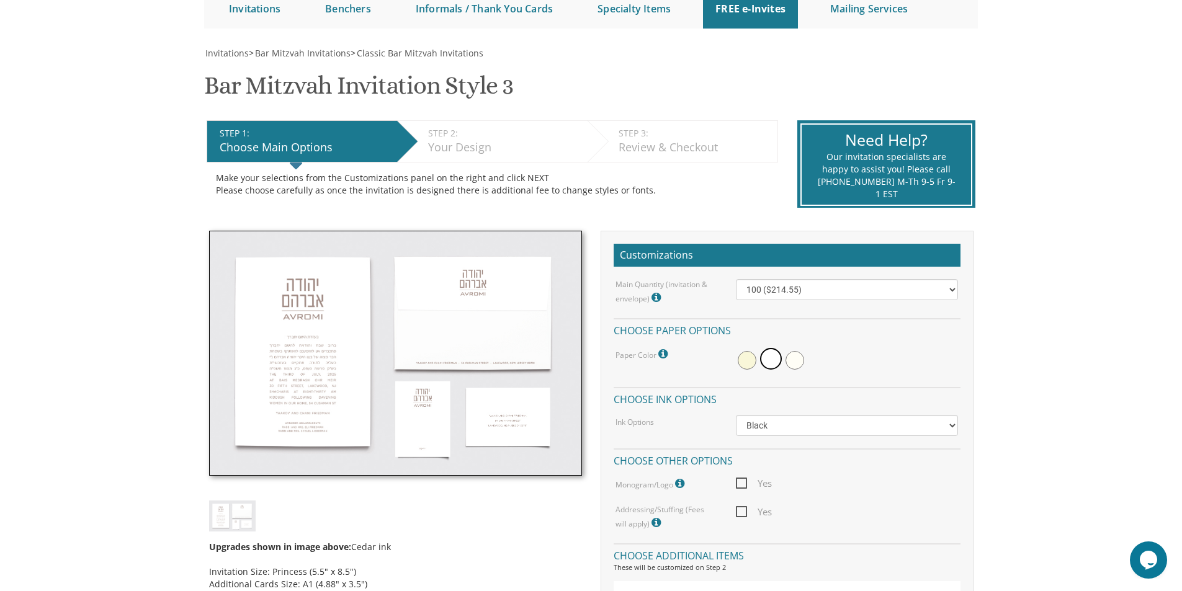
scroll to position [207, 0]
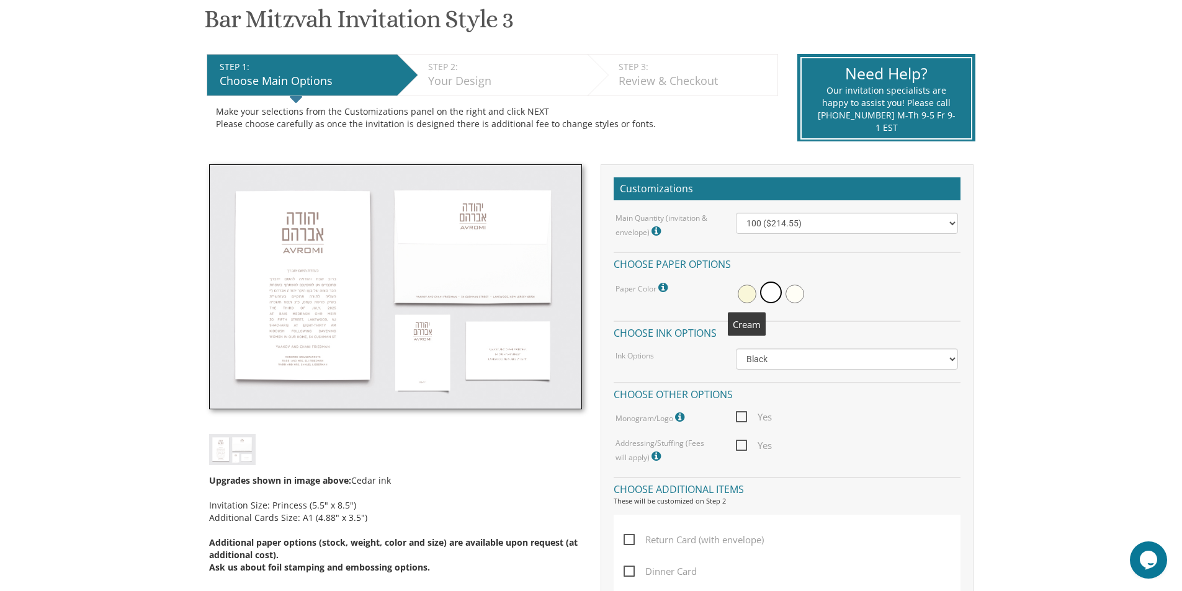
click at [744, 292] on span at bounding box center [747, 294] width 19 height 19
click at [768, 288] on span at bounding box center [772, 294] width 19 height 19
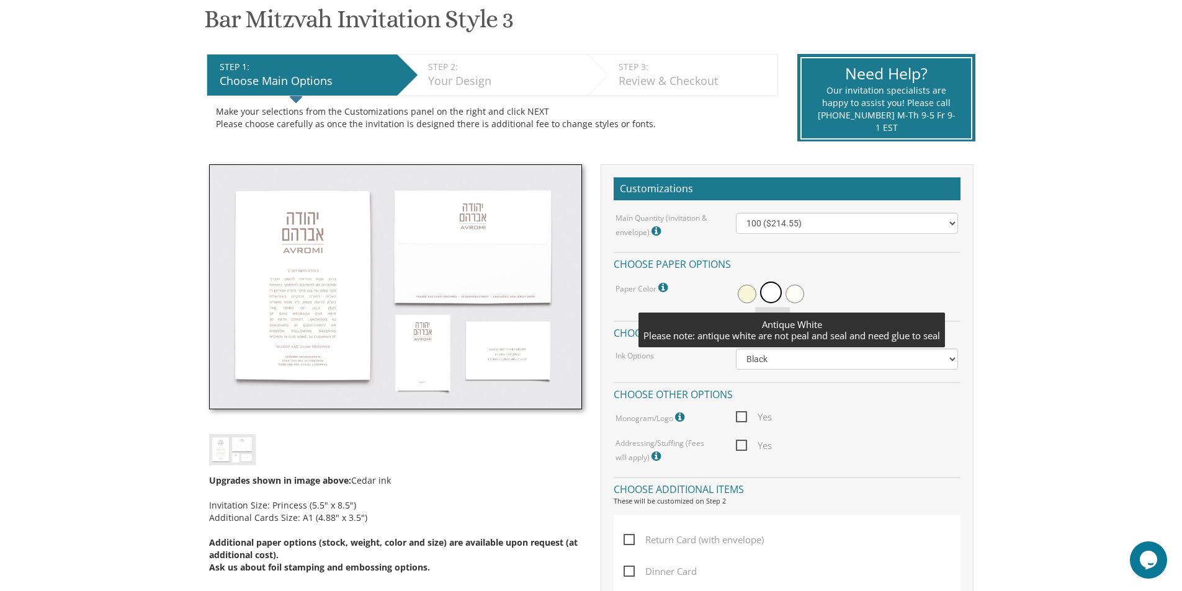
click at [792, 294] on span at bounding box center [794, 294] width 19 height 19
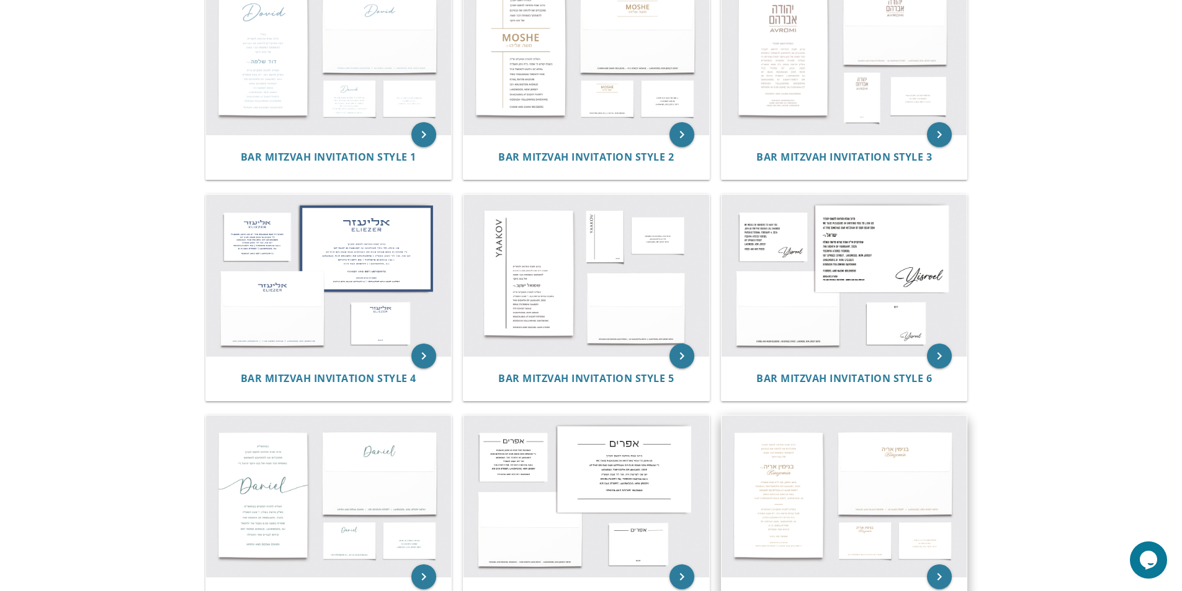
scroll to position [372, 0]
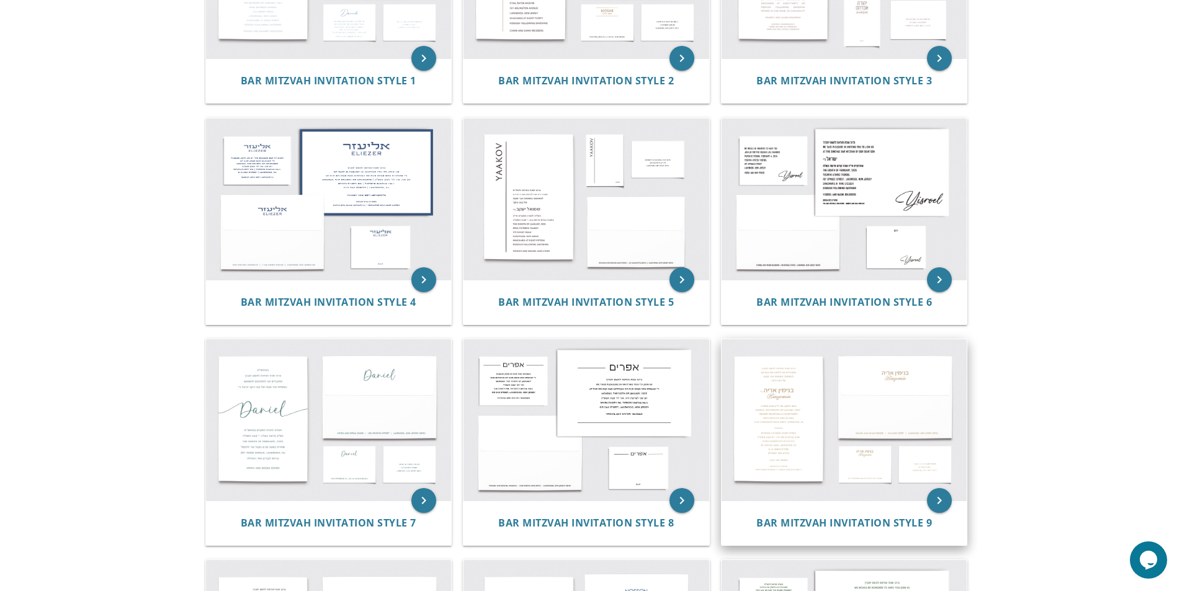
click at [826, 377] on img at bounding box center [845, 419] width 246 height 161
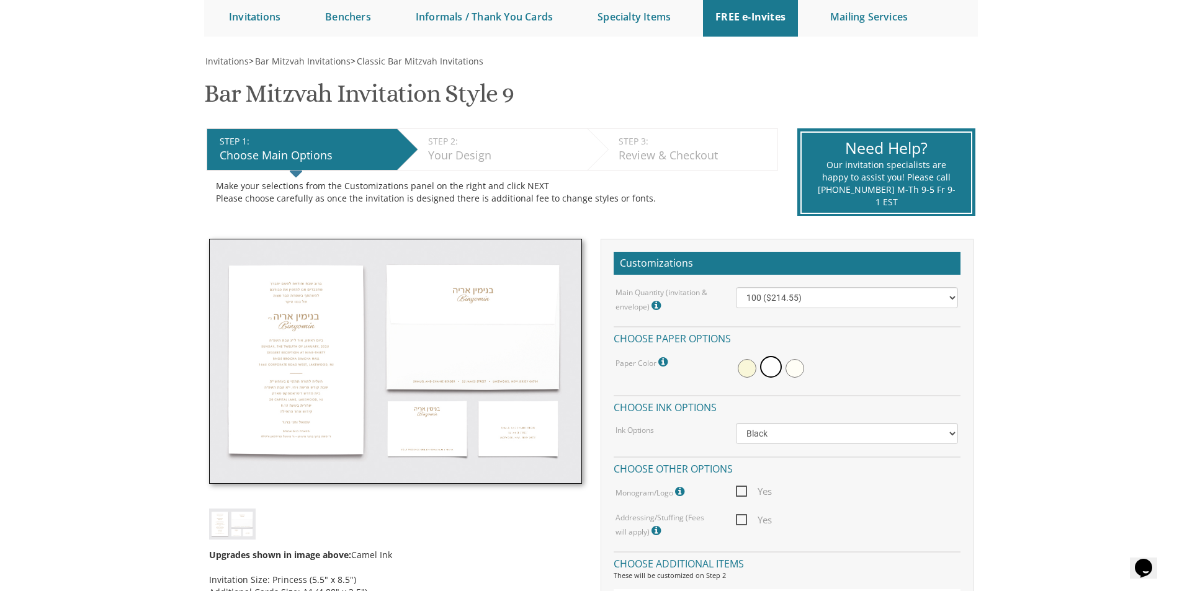
scroll to position [145, 0]
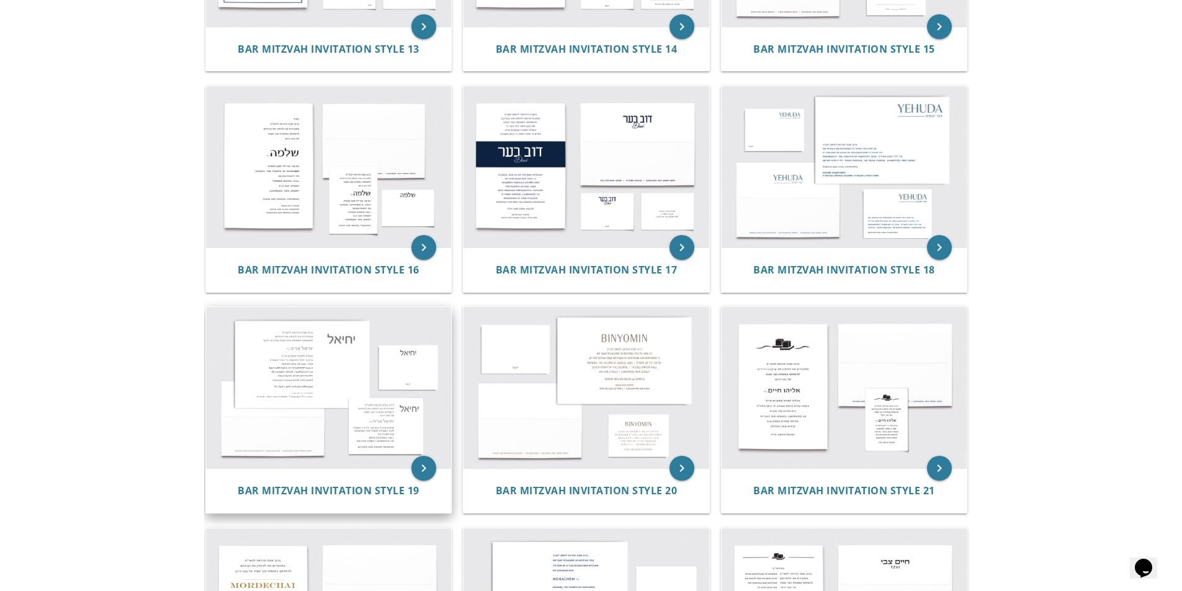
scroll to position [1406, 0]
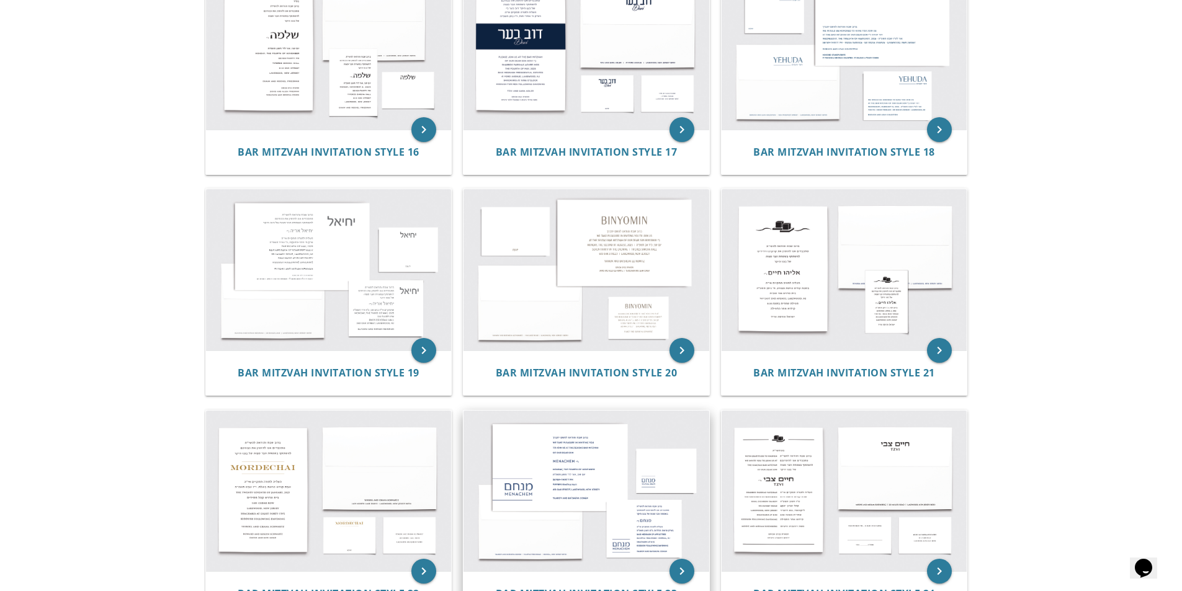
click at [679, 429] on img at bounding box center [586, 491] width 246 height 161
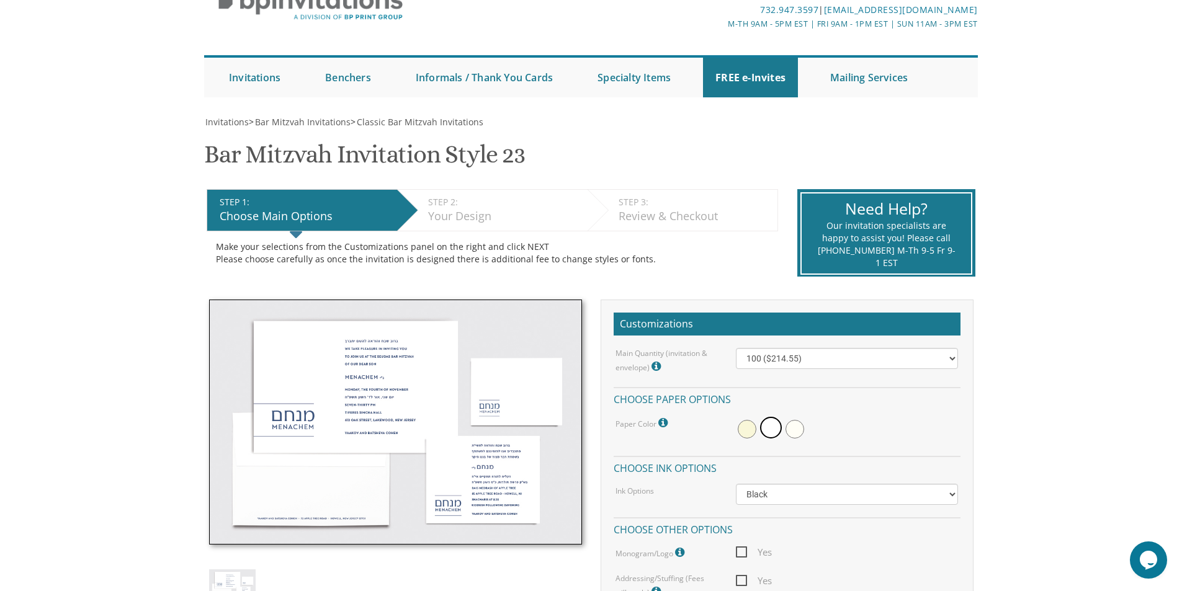
scroll to position [62, 0]
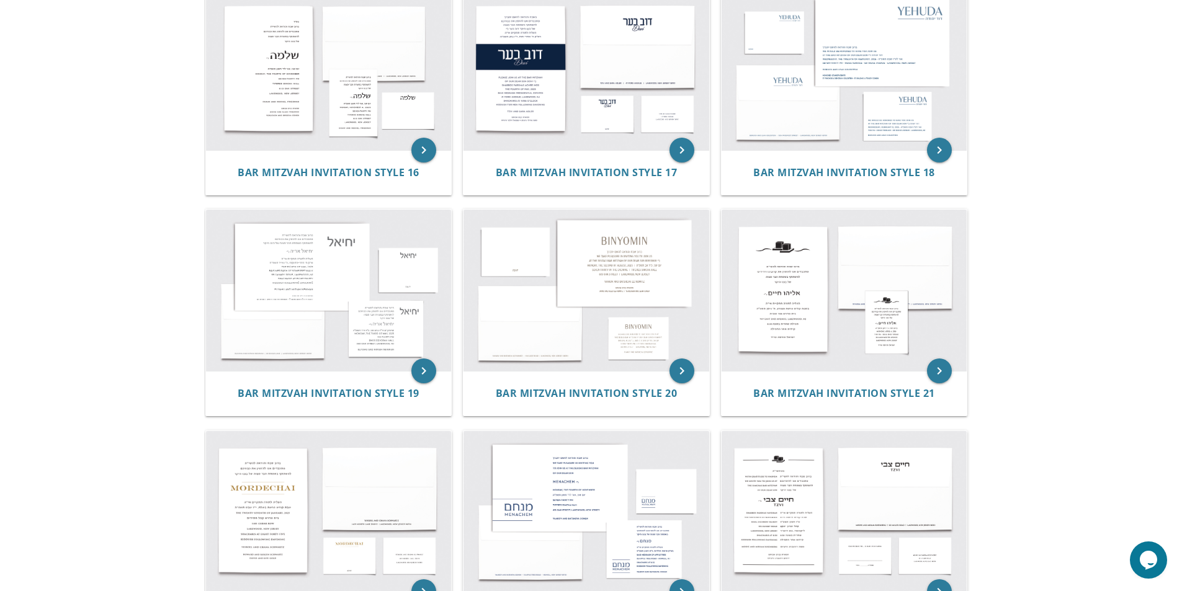
scroll to position [1385, 0]
click at [297, 460] on img at bounding box center [329, 512] width 246 height 161
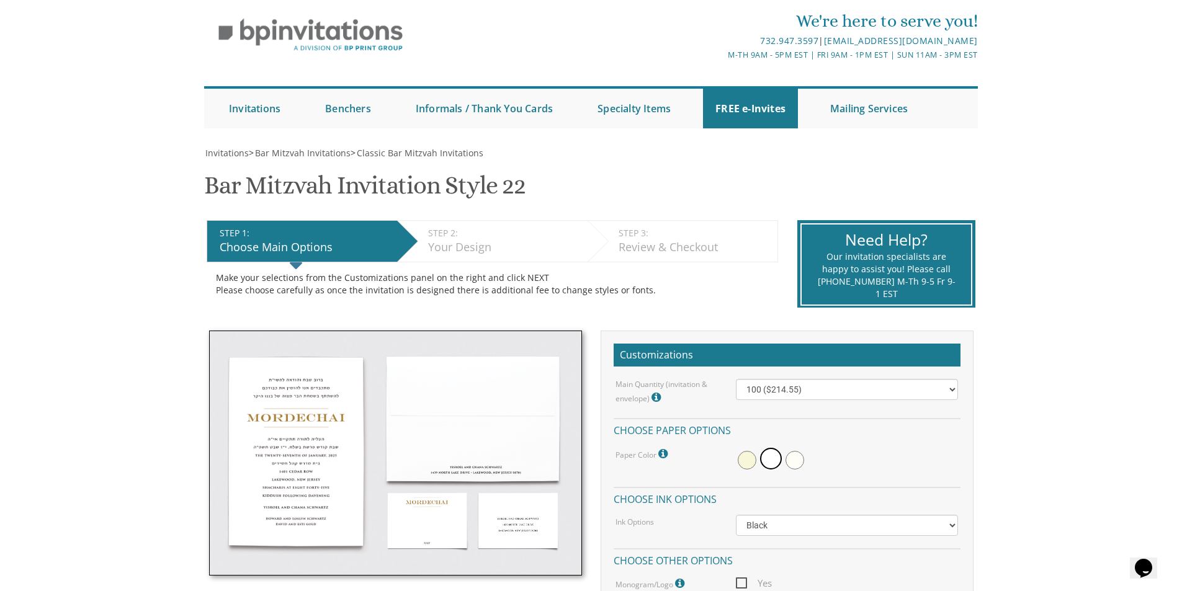
scroll to position [124, 0]
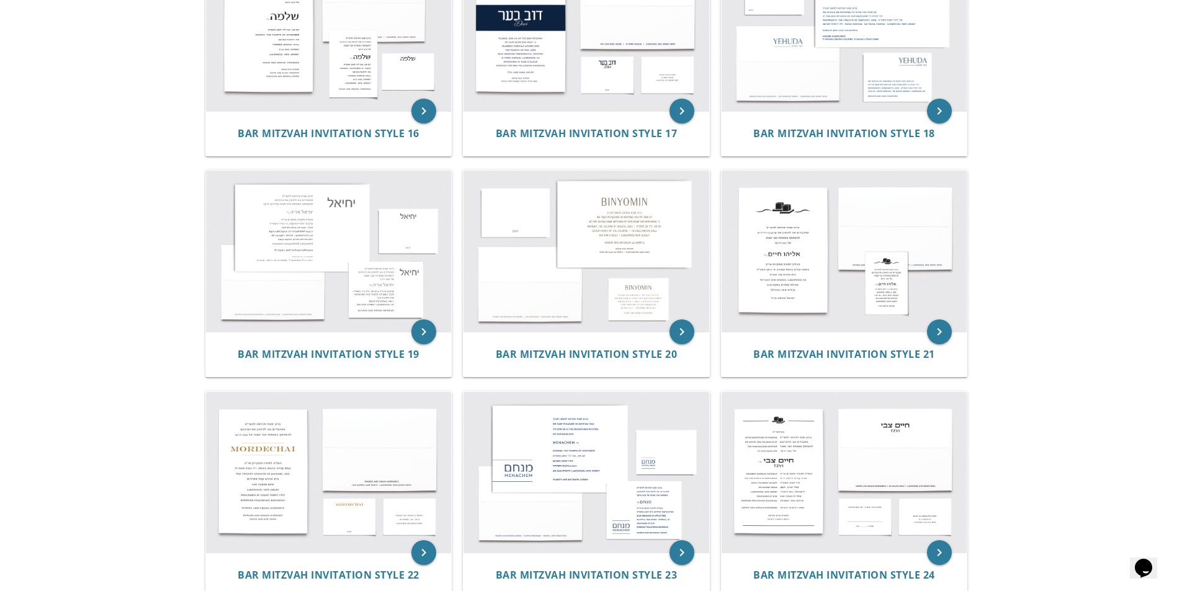
scroll to position [1385, 0]
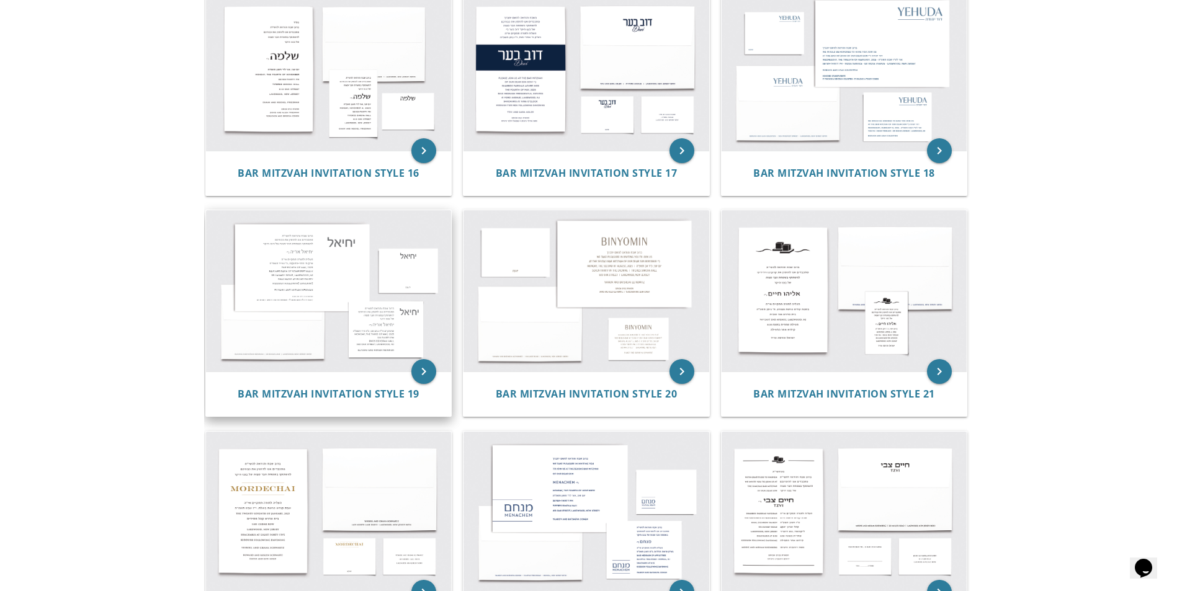
click at [385, 269] on img at bounding box center [329, 290] width 246 height 161
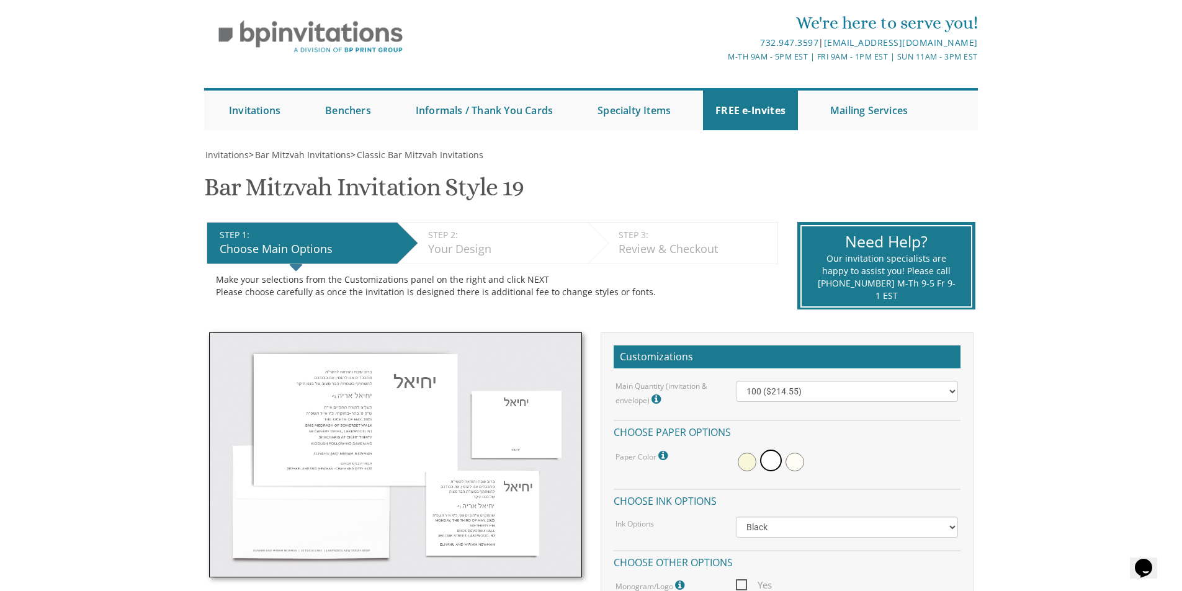
scroll to position [104, 0]
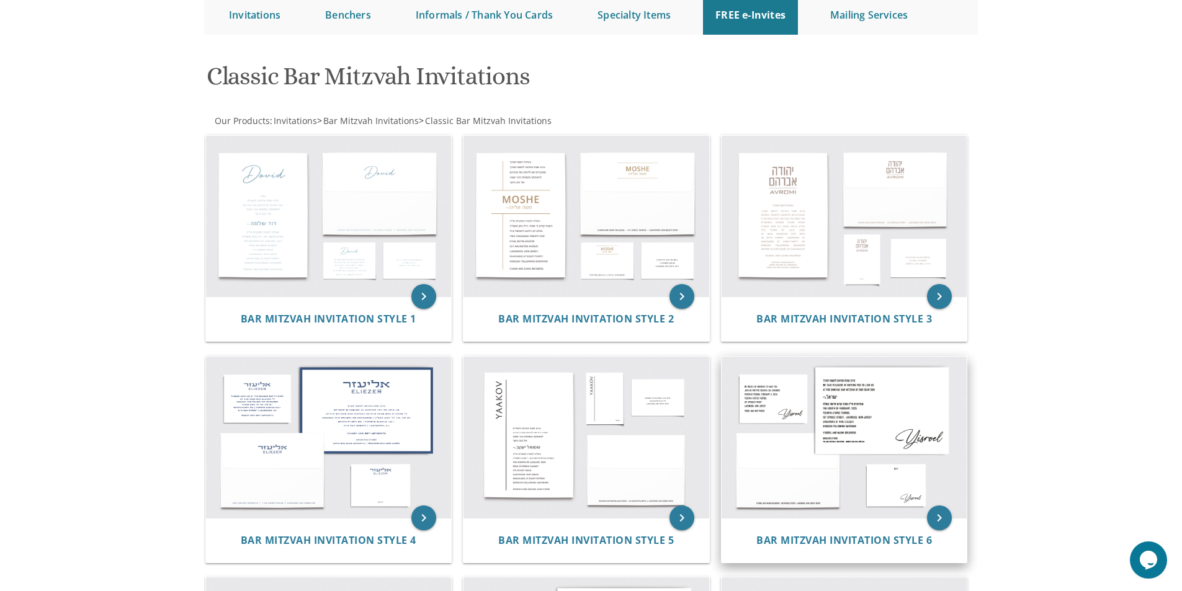
scroll to position [124, 0]
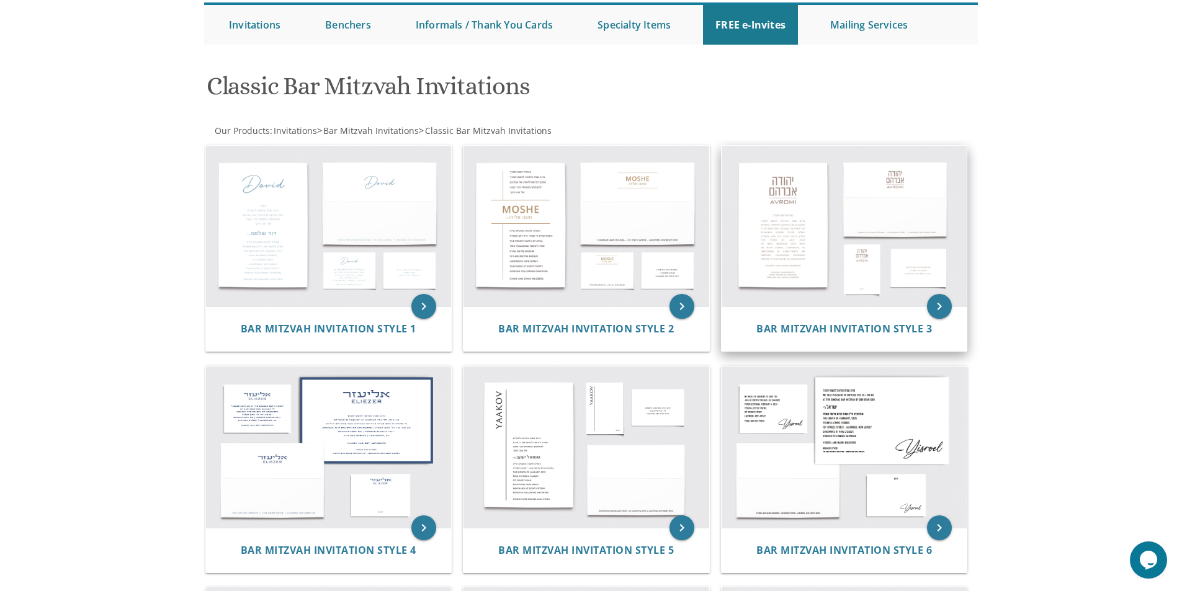
click at [843, 201] on img at bounding box center [845, 226] width 246 height 161
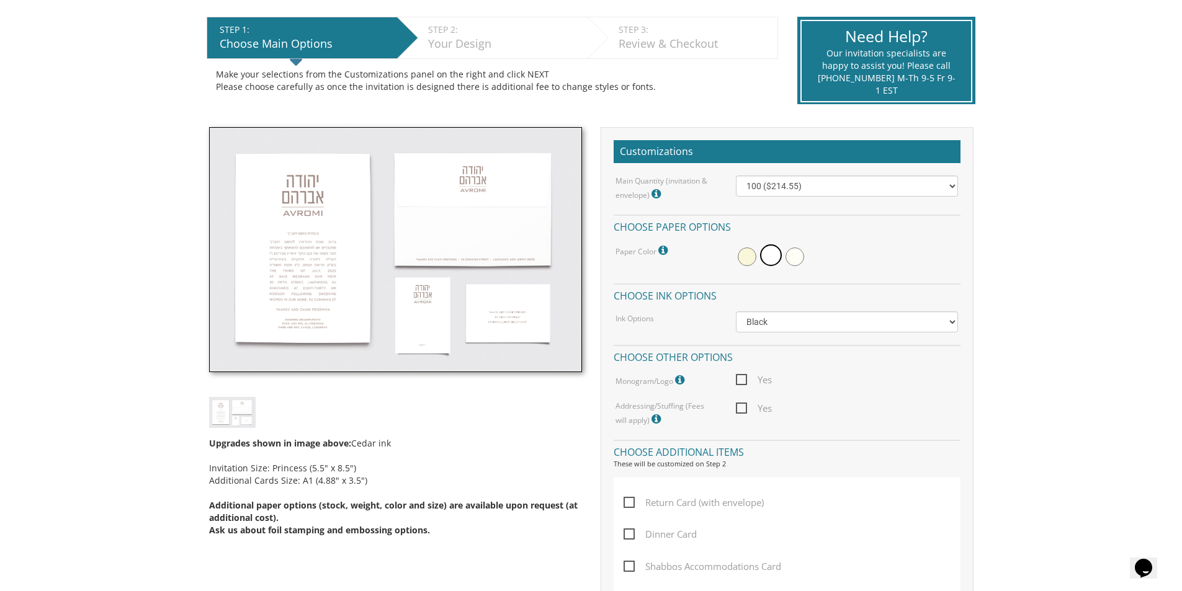
scroll to position [248, 0]
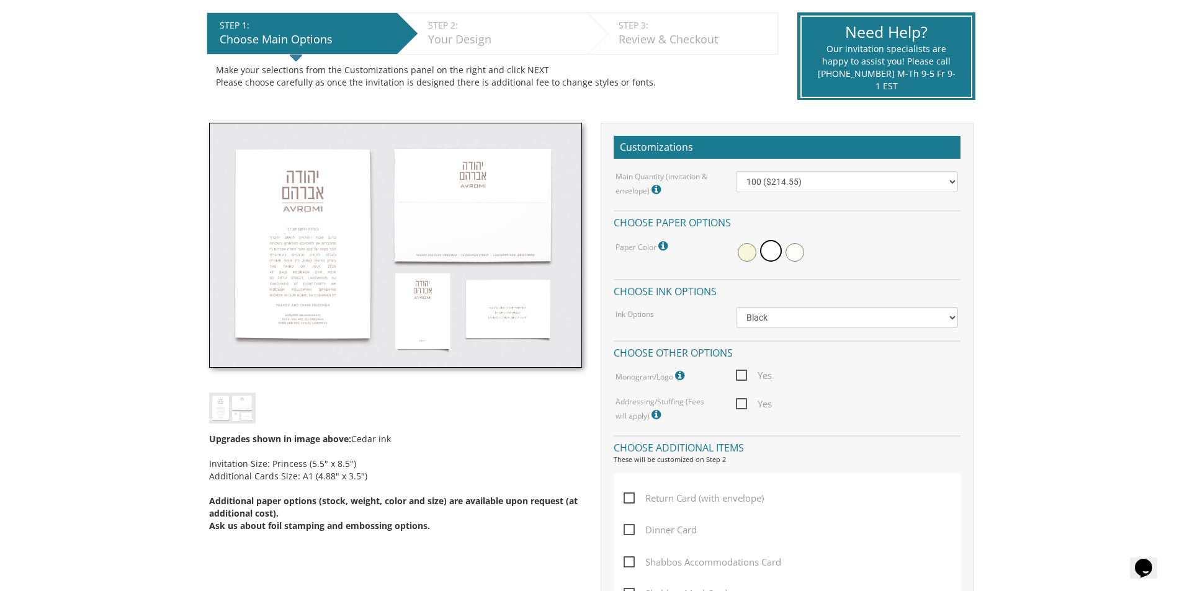
click at [382, 230] on img at bounding box center [395, 246] width 373 height 246
click at [385, 228] on img at bounding box center [395, 246] width 373 height 246
click at [345, 231] on img at bounding box center [395, 246] width 373 height 246
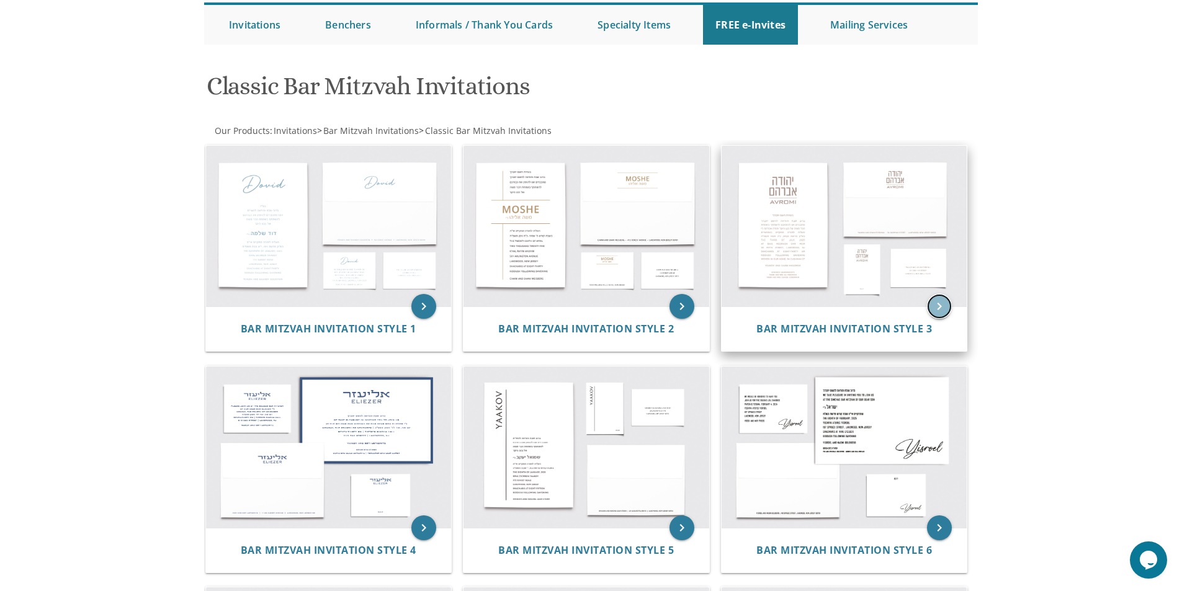
click at [945, 302] on icon "keyboard_arrow_right" at bounding box center [939, 306] width 25 height 25
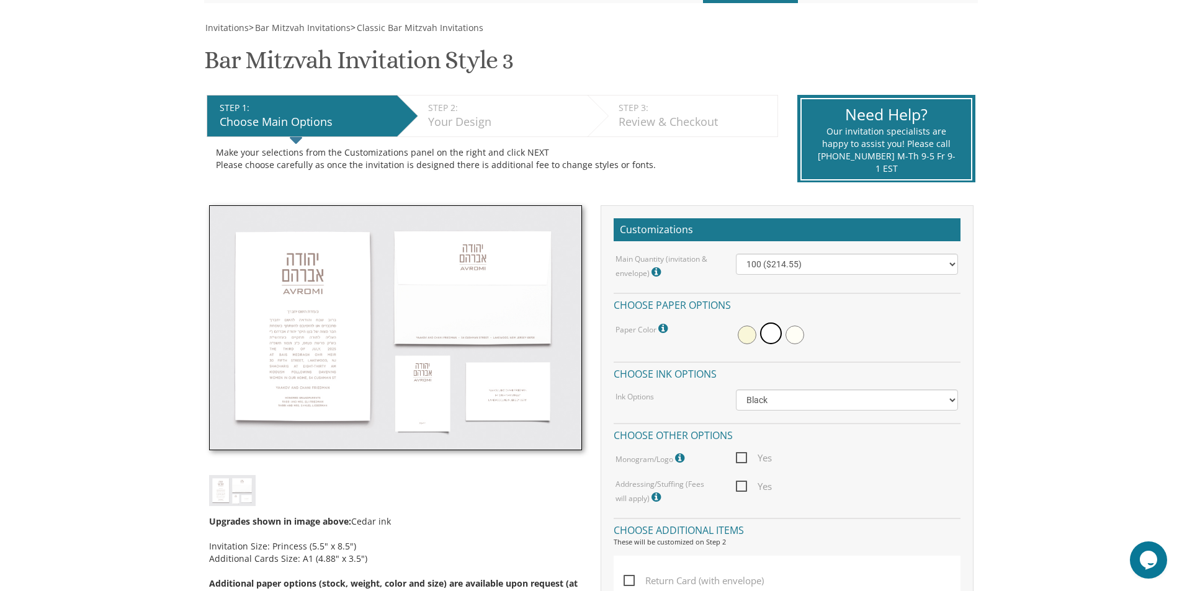
scroll to position [352, 0]
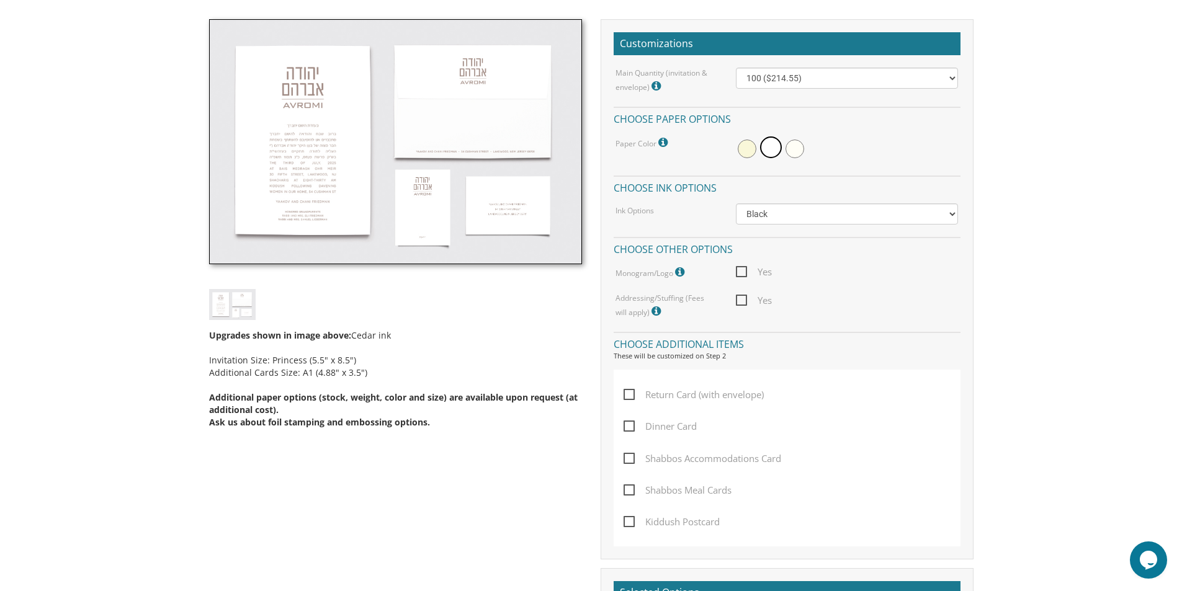
click at [231, 302] on img at bounding box center [232, 304] width 47 height 30
click at [345, 189] on img at bounding box center [395, 142] width 373 height 246
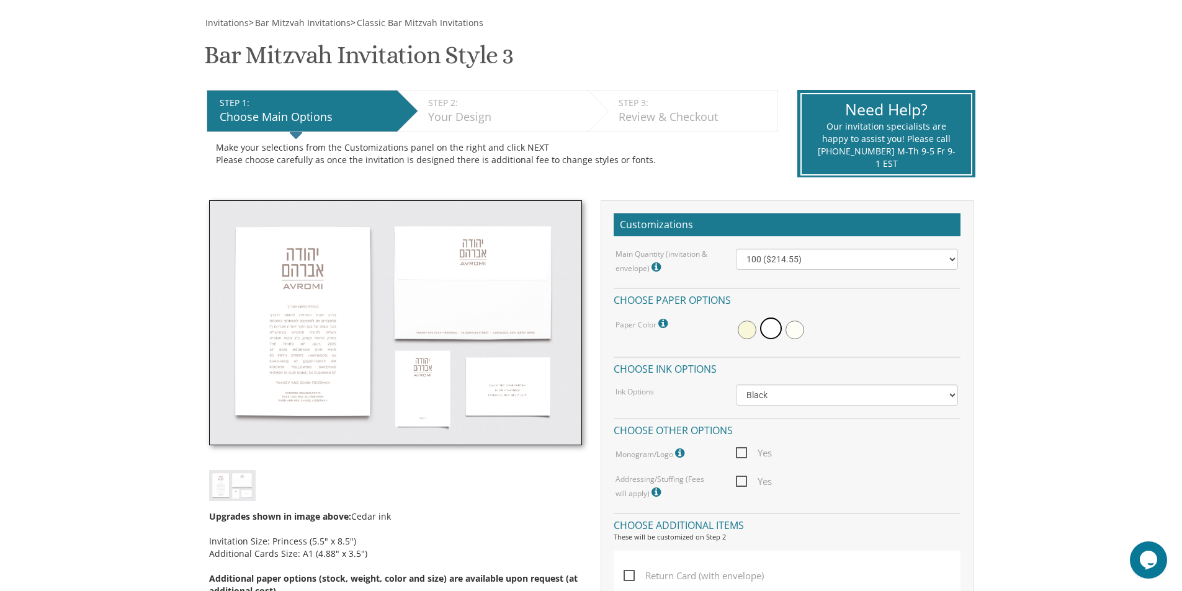
scroll to position [166, 0]
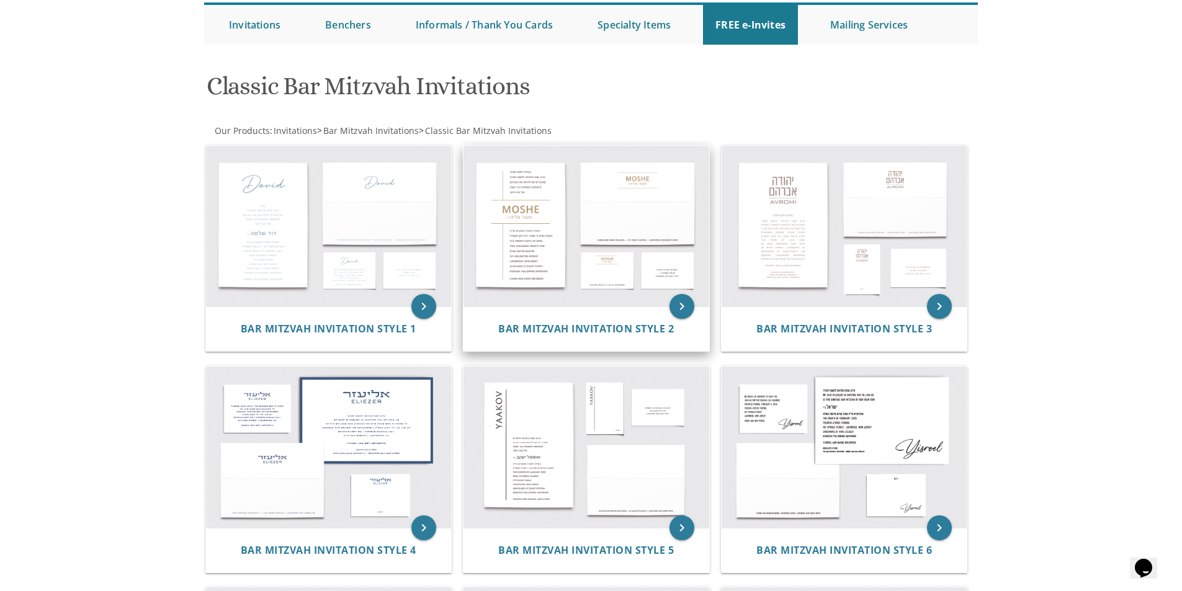
click at [584, 223] on img at bounding box center [586, 226] width 246 height 161
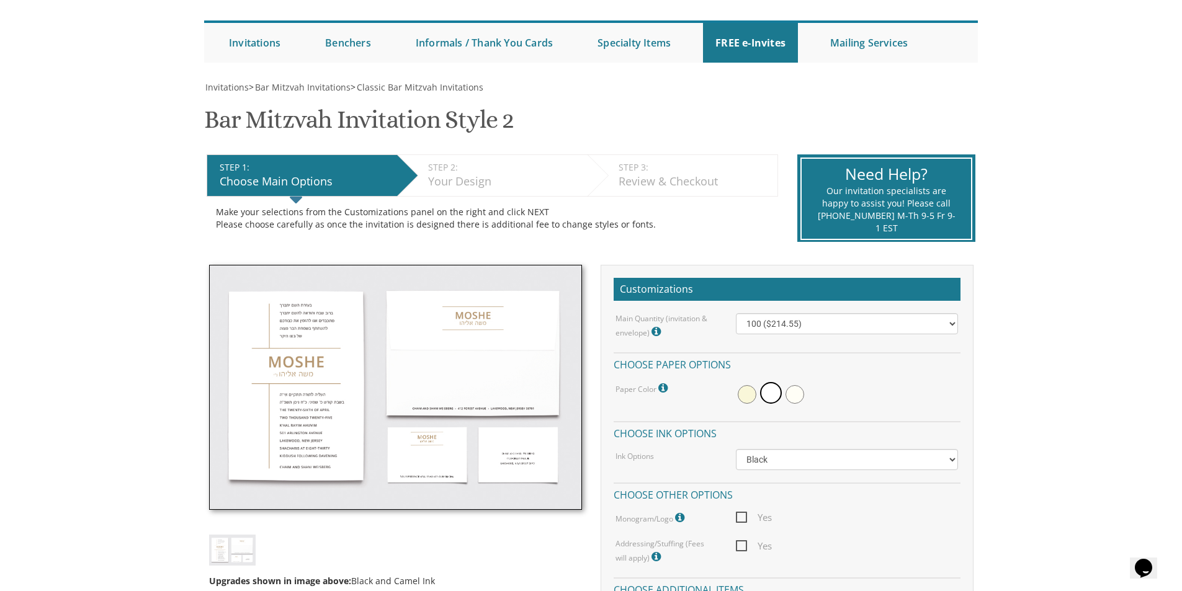
scroll to position [145, 0]
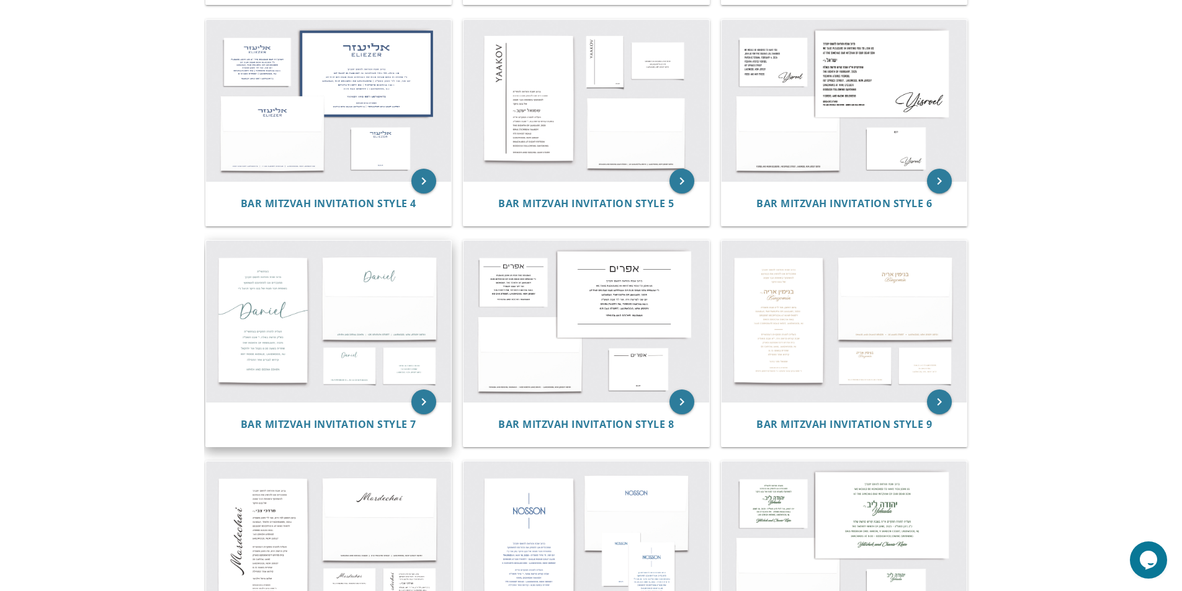
scroll to position [538, 0]
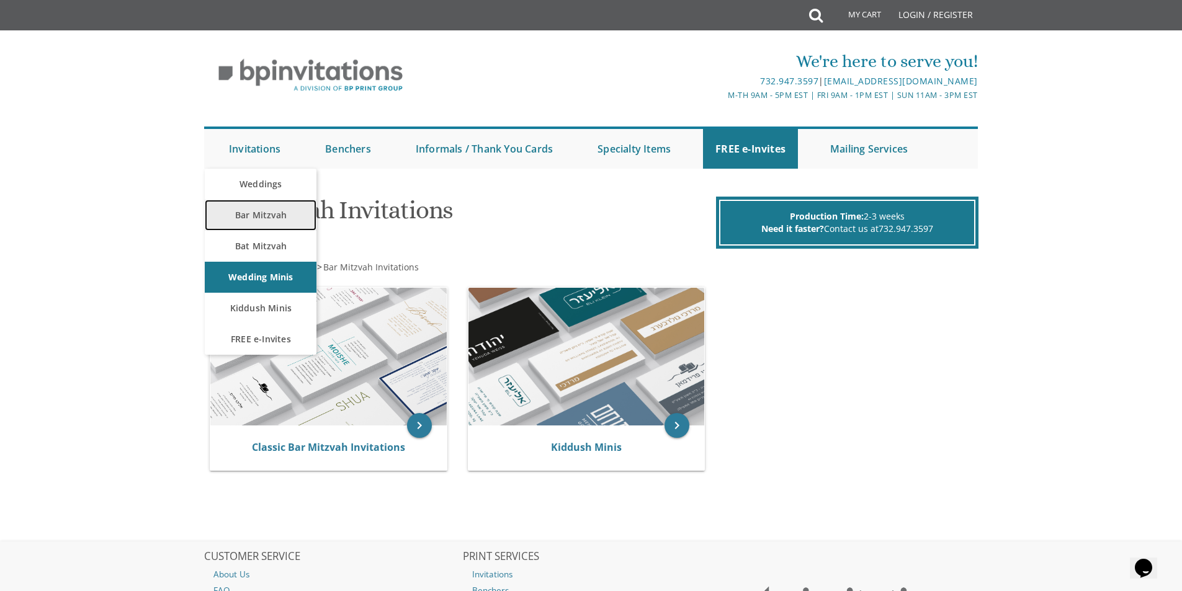
click at [279, 218] on link "Bar Mitzvah" at bounding box center [261, 215] width 112 height 31
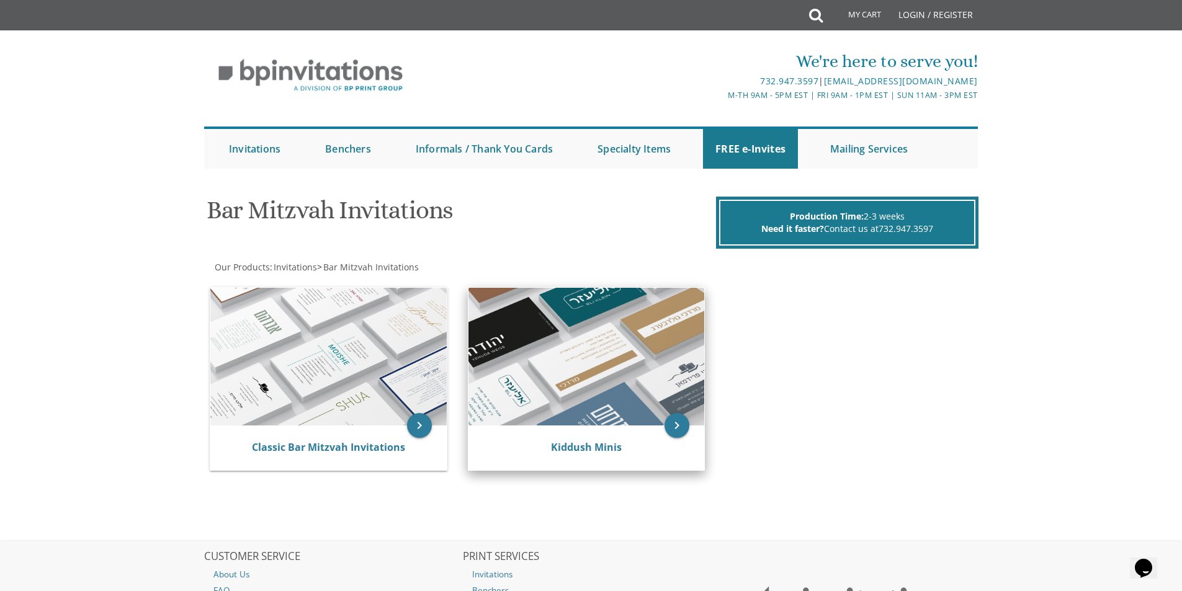
click at [647, 353] on img at bounding box center [586, 357] width 236 height 138
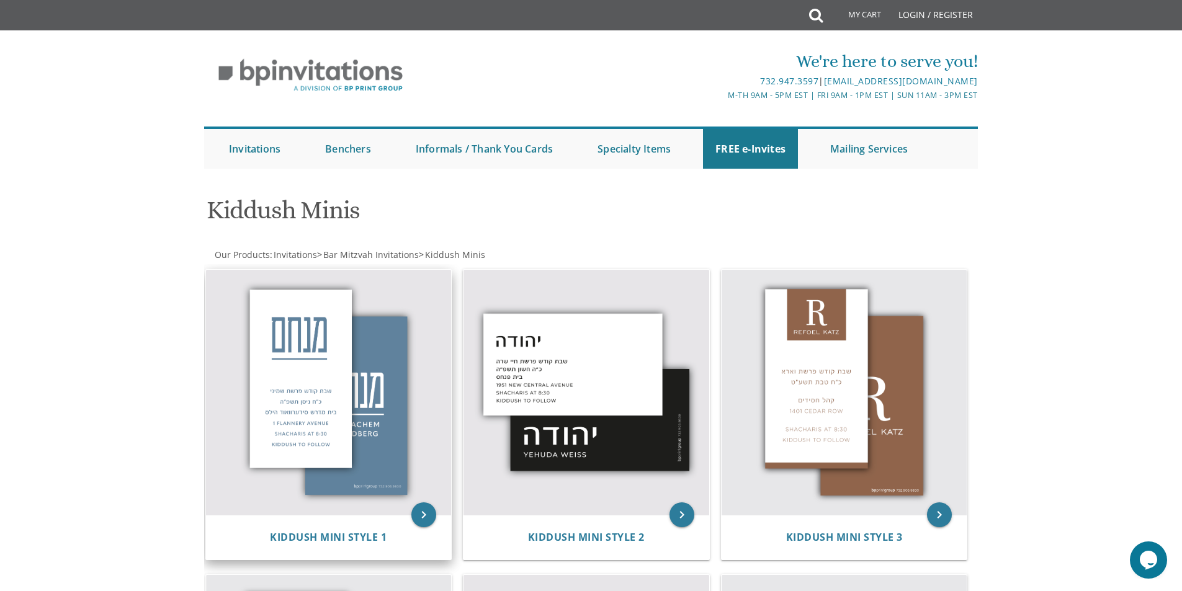
click at [408, 277] on img at bounding box center [329, 393] width 246 height 246
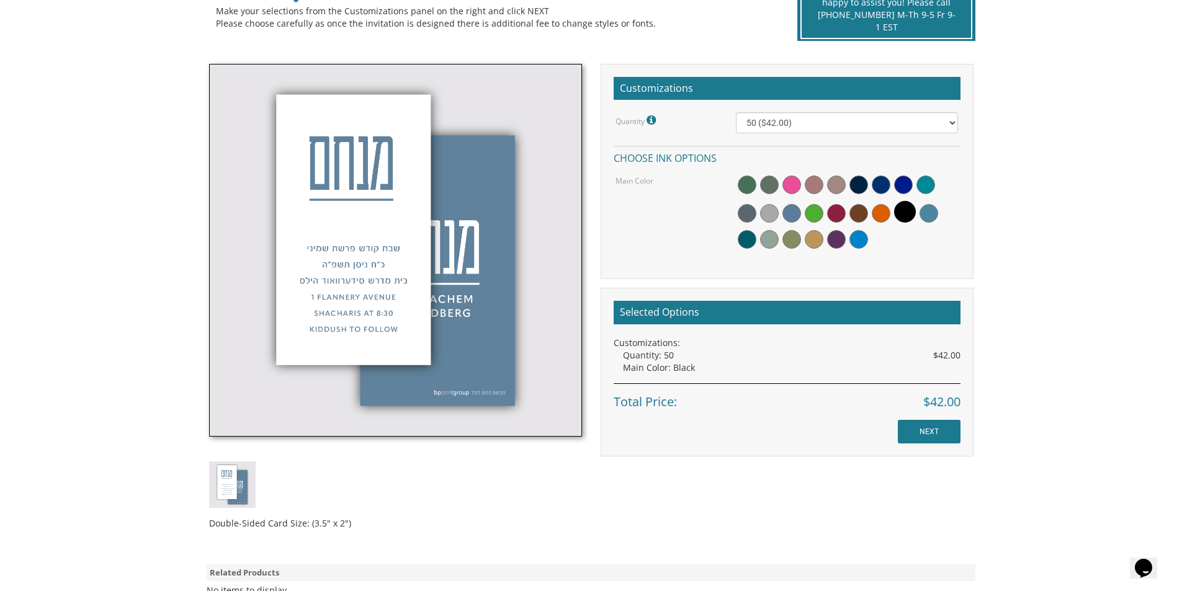
scroll to position [207, 0]
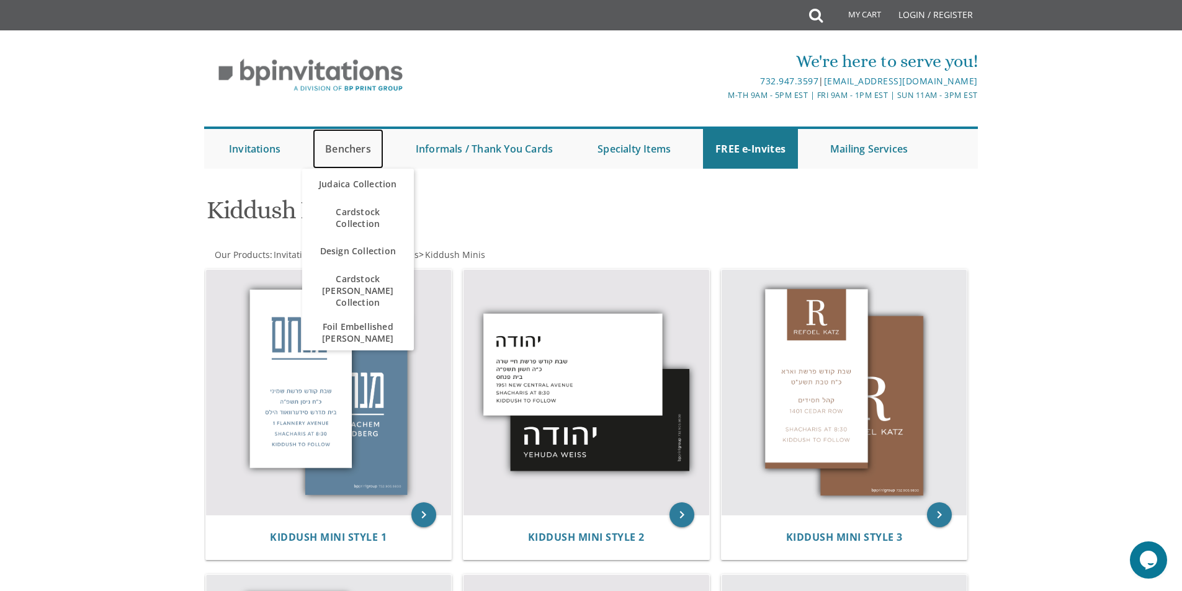
click at [349, 155] on link "Benchers" at bounding box center [348, 149] width 71 height 40
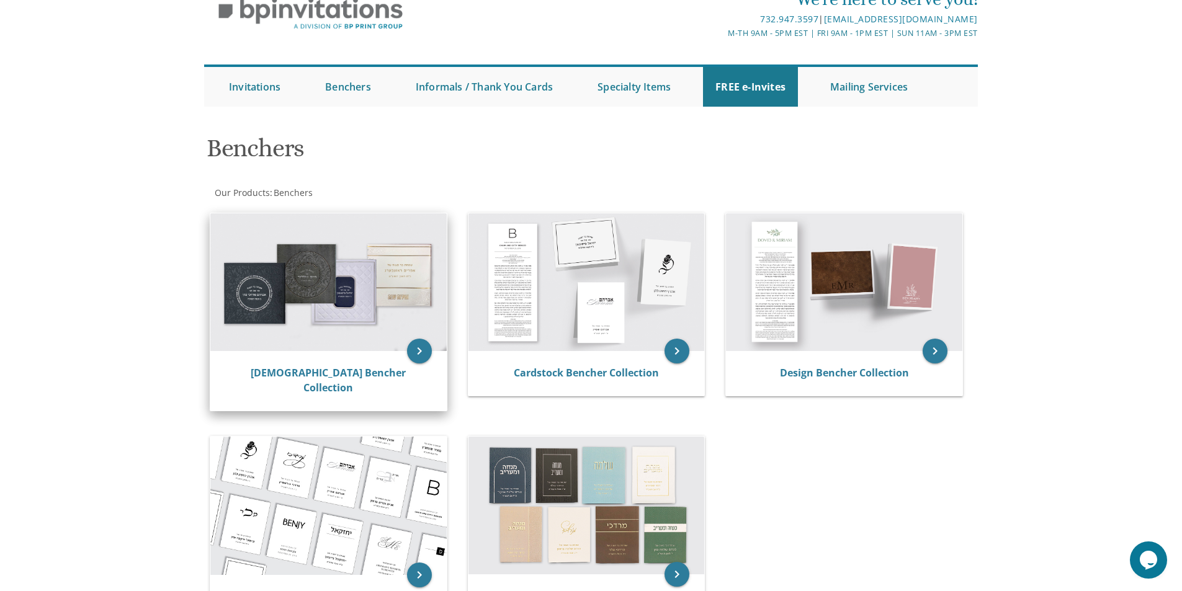
scroll to position [145, 0]
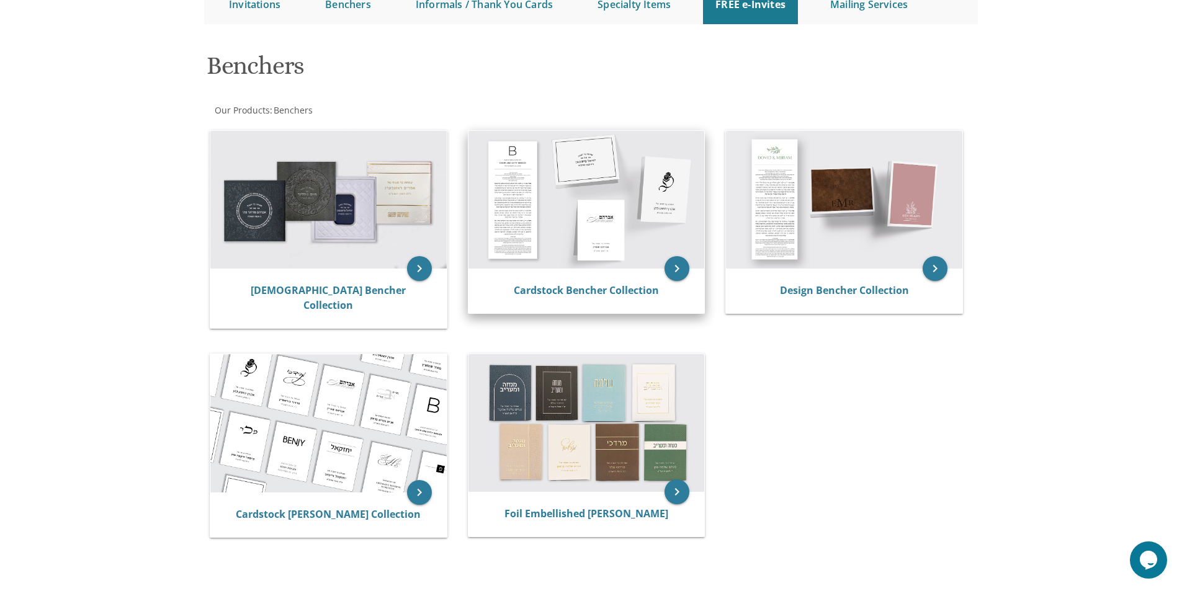
click at [560, 156] on img at bounding box center [586, 200] width 236 height 138
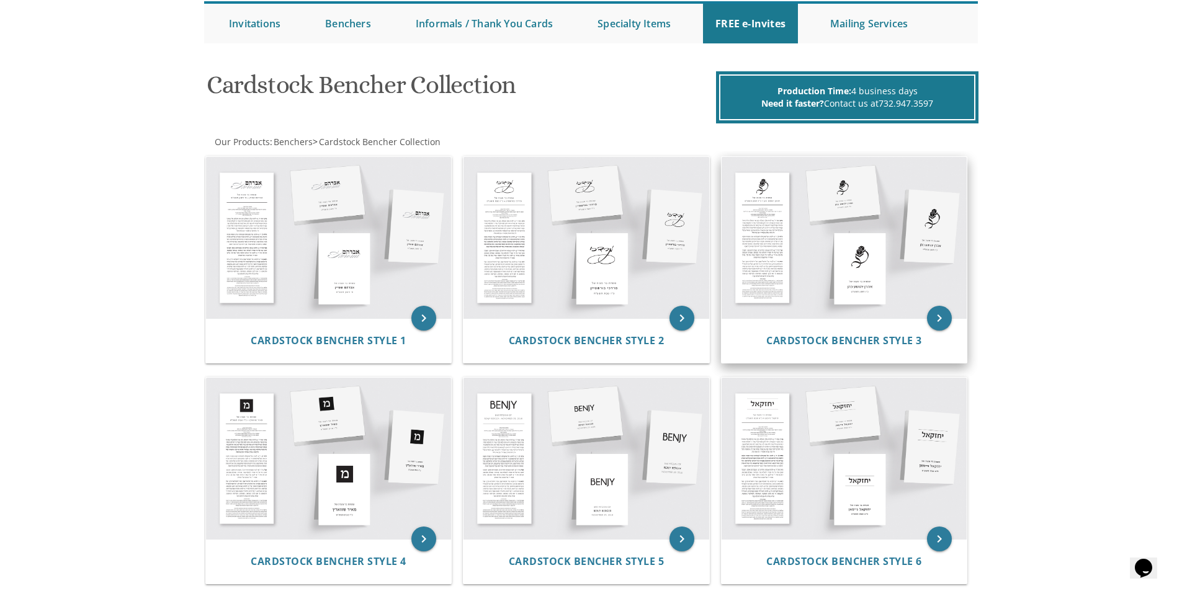
scroll to position [124, 0]
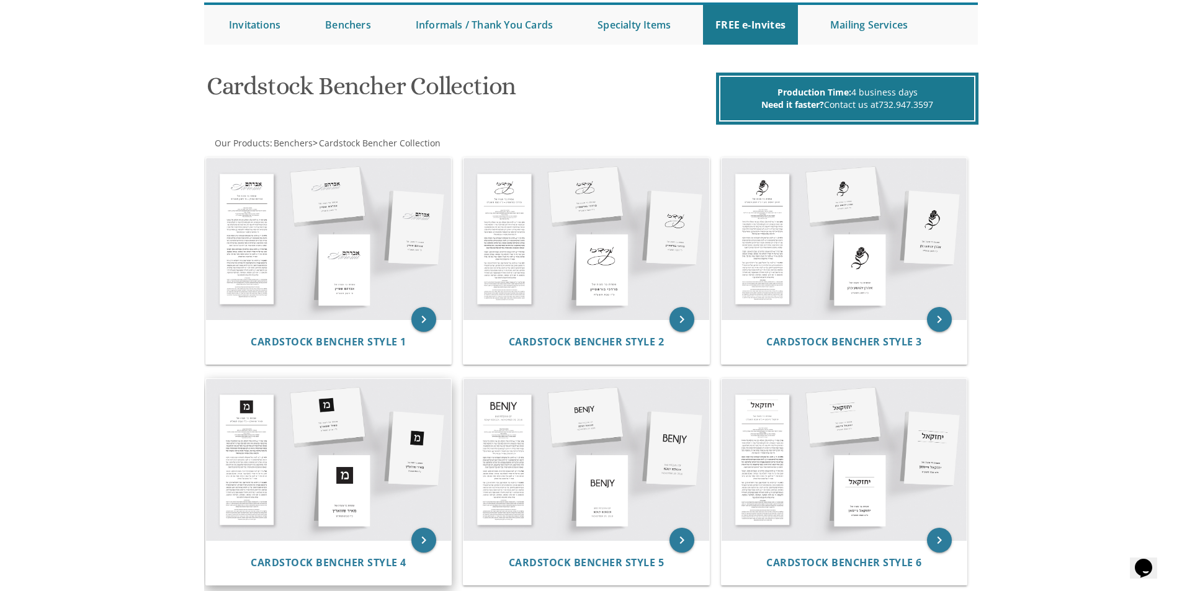
click at [310, 487] on img at bounding box center [329, 459] width 246 height 161
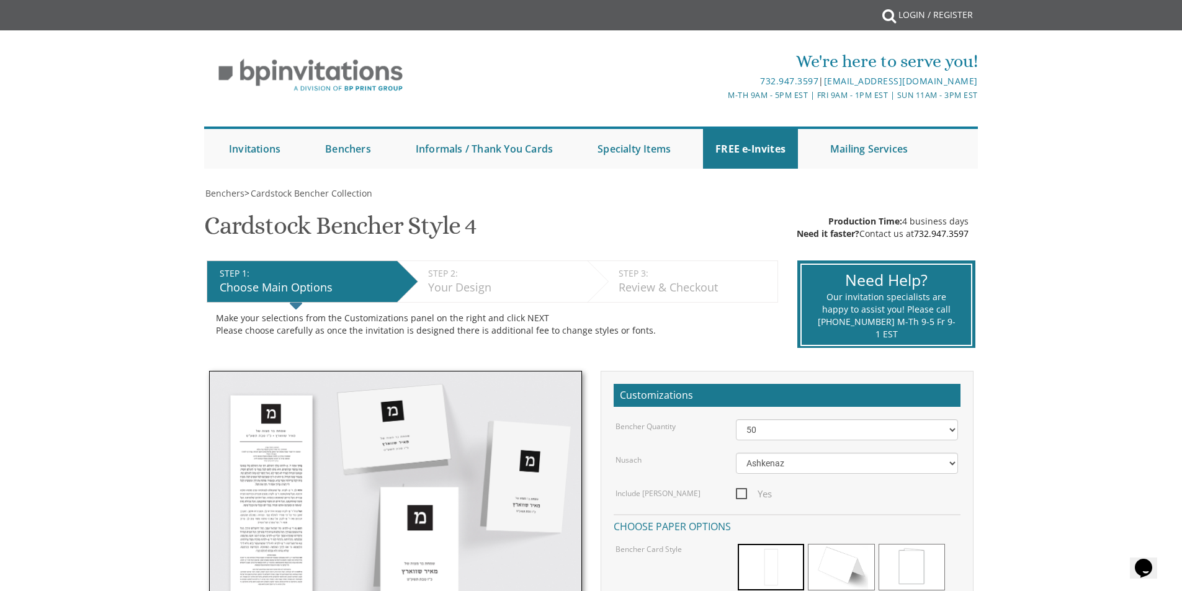
scroll to position [166, 0]
